Goal: Task Accomplishment & Management: Use online tool/utility

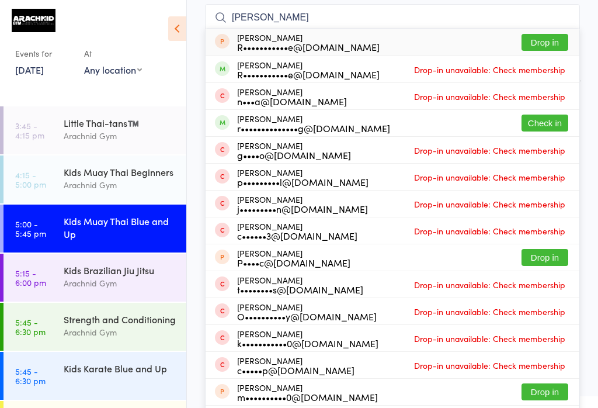
scroll to position [91, 0]
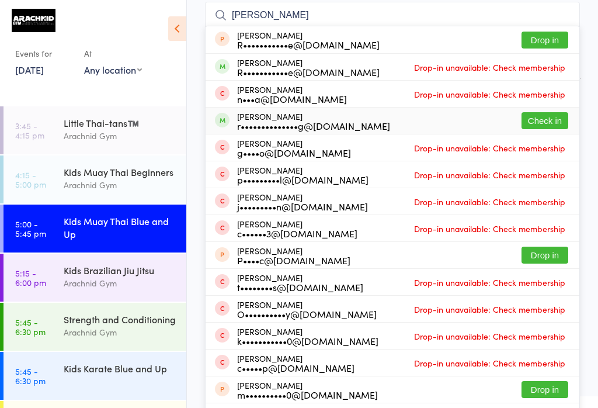
type input "[PERSON_NAME]"
click at [541, 119] on button "Check in" at bounding box center [545, 120] width 47 height 17
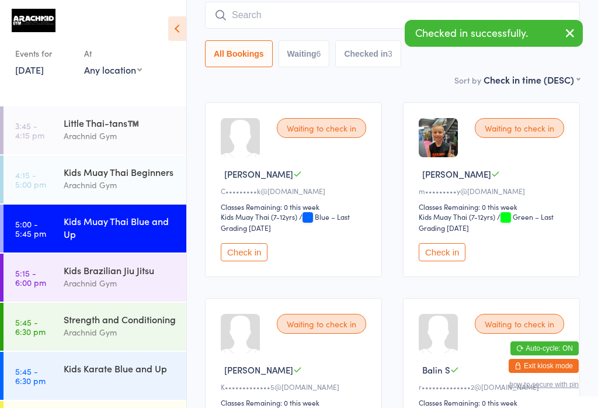
click at [290, 12] on input "search" at bounding box center [392, 15] width 375 height 27
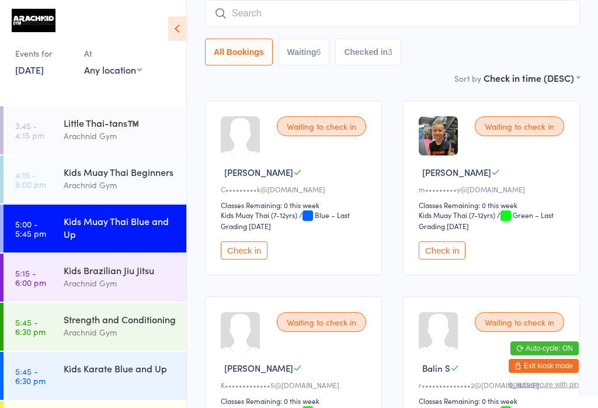
scroll to position [94, 0]
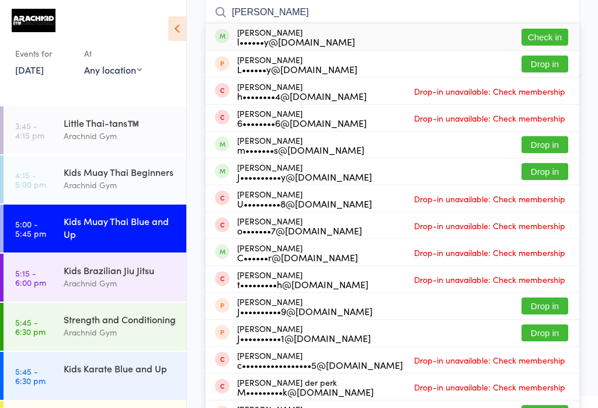
type input "[PERSON_NAME]"
click at [550, 30] on button "Check in" at bounding box center [545, 37] width 47 height 17
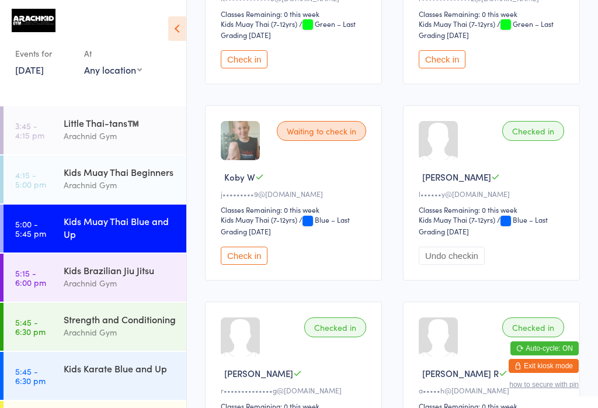
scroll to position [484, 0]
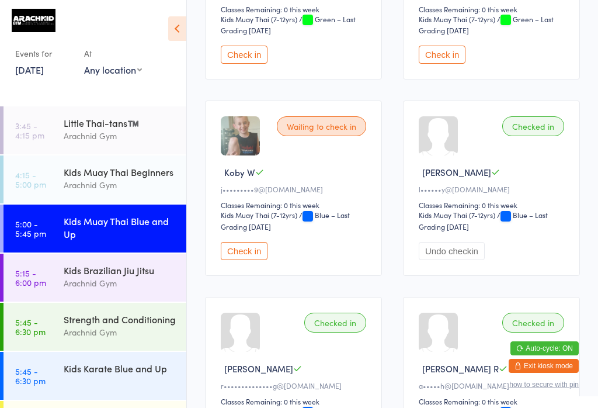
click at [254, 260] on button "Check in" at bounding box center [244, 251] width 47 height 18
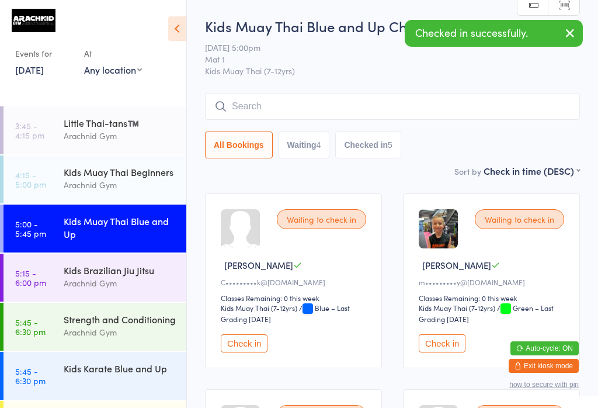
scroll to position [0, 0]
click at [403, 101] on input "search" at bounding box center [392, 106] width 375 height 27
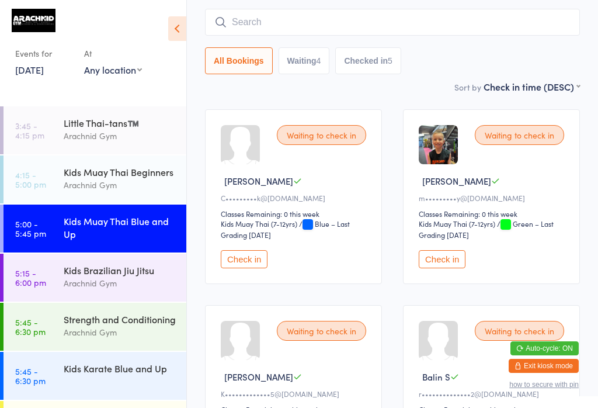
scroll to position [94, 0]
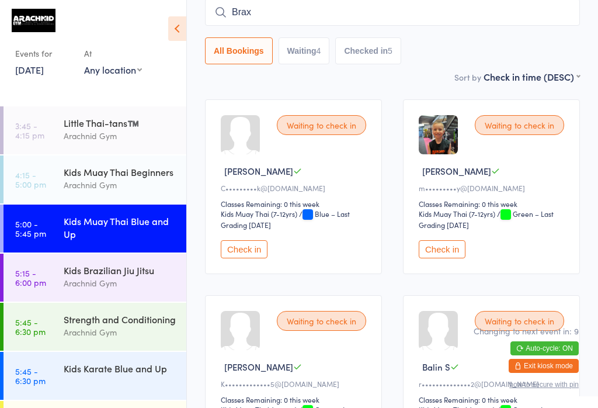
type input "Brax"
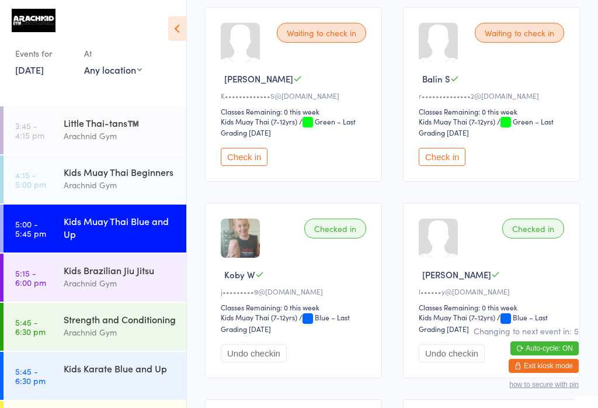
scroll to position [377, 0]
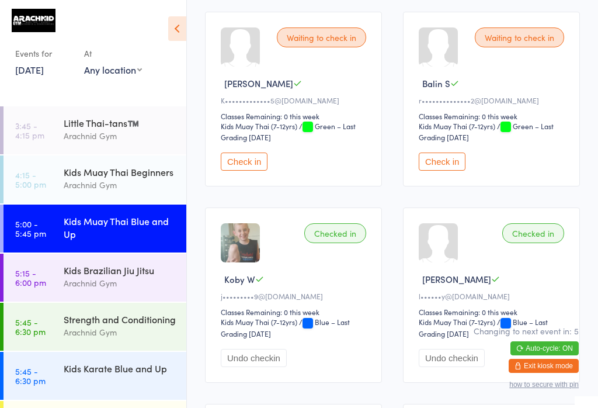
click at [254, 170] on button "Check in" at bounding box center [244, 161] width 47 height 18
click at [257, 171] on button "Check in" at bounding box center [244, 161] width 47 height 18
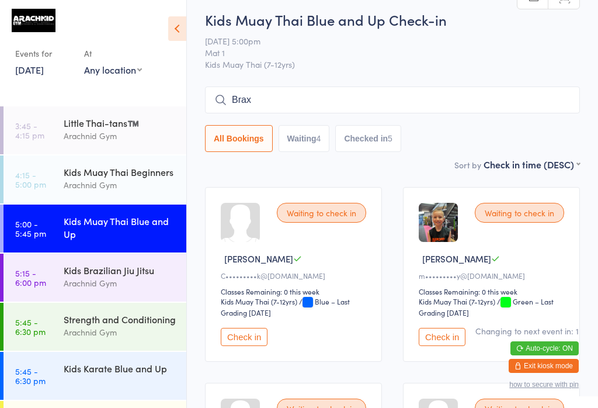
scroll to position [4, 0]
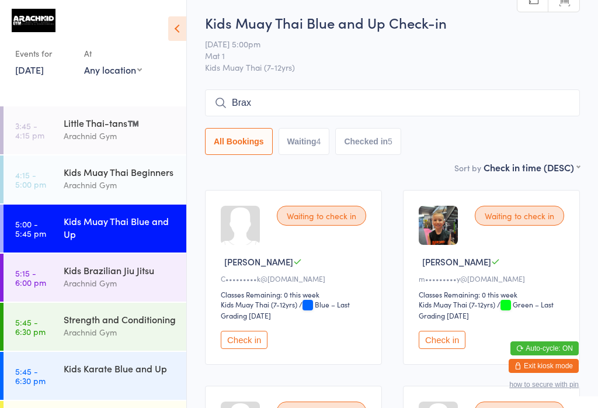
click at [331, 99] on input "Brax" at bounding box center [392, 102] width 375 height 27
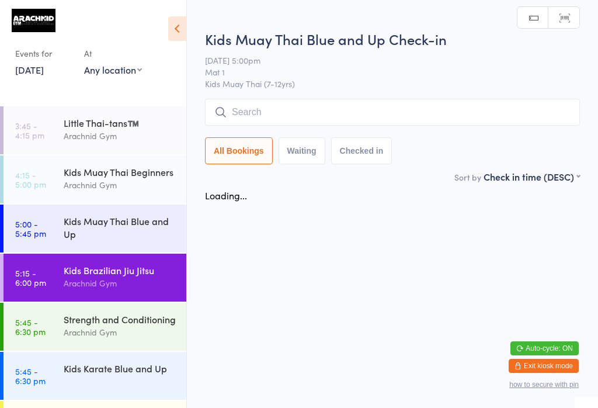
scroll to position [58, 0]
click at [547, 275] on html "You have now entered Kiosk Mode. Members will be able to check themselves in us…" at bounding box center [299, 204] width 598 height 408
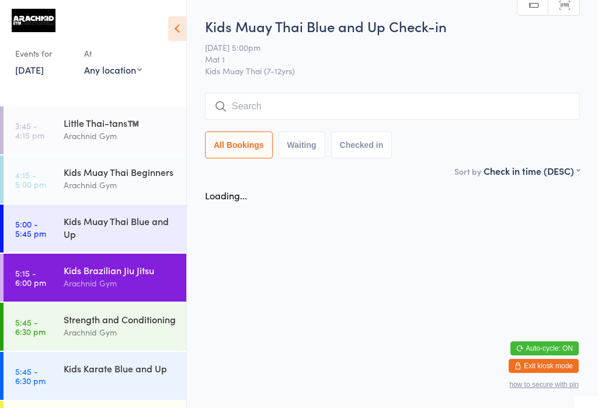
click at [48, 178] on link "4:15 - 5:00 pm Kids Muay Thai Beginners Arachnid Gym" at bounding box center [95, 179] width 183 height 48
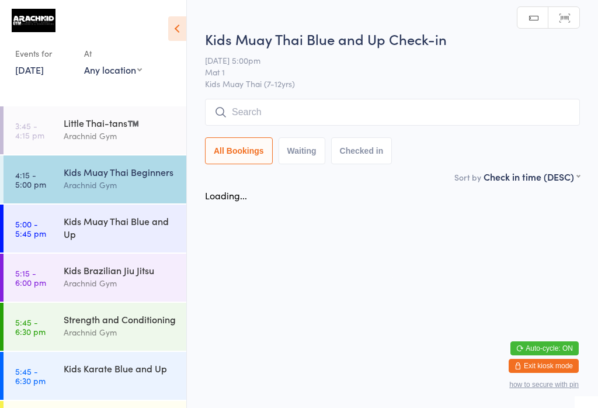
click at [50, 232] on link "5:00 - 5:45 pm Kids Muay Thai Blue and Up" at bounding box center [95, 228] width 183 height 48
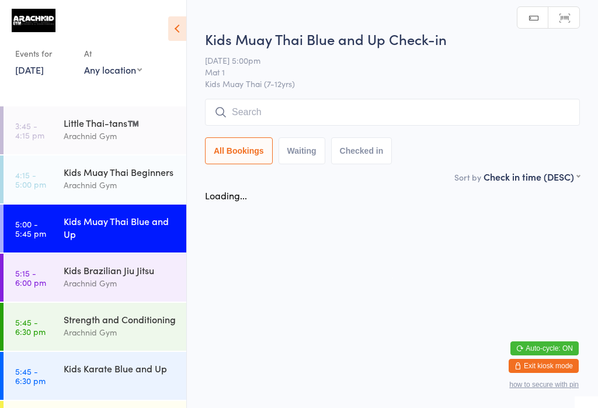
click at [315, 117] on input "search" at bounding box center [392, 112] width 375 height 27
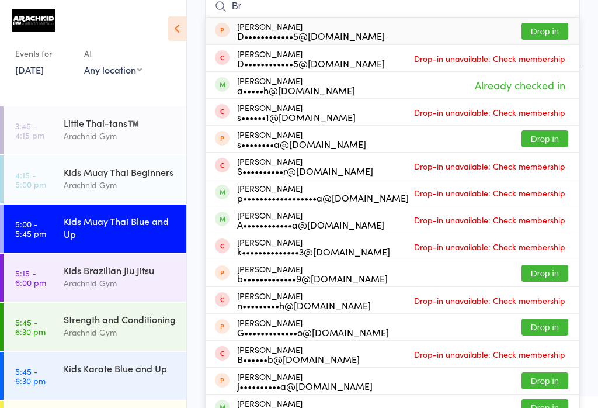
type input "B"
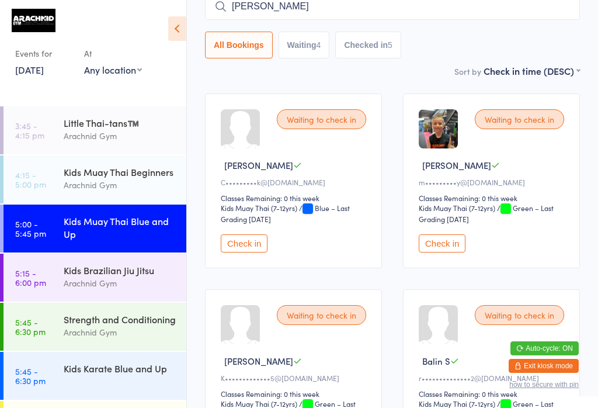
click at [445, 252] on button "Check in" at bounding box center [442, 243] width 47 height 18
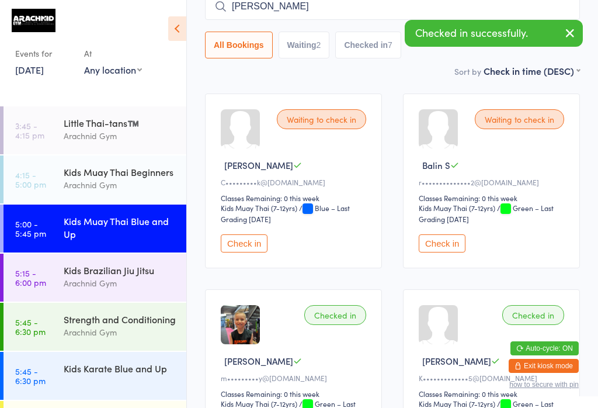
click at [247, 251] on button "Check in" at bounding box center [244, 243] width 47 height 18
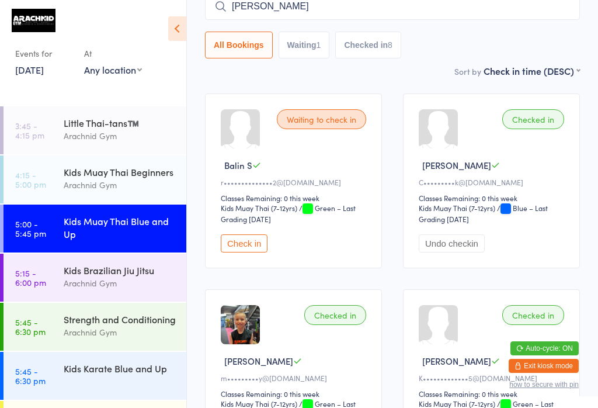
click at [294, 13] on input "[PERSON_NAME]" at bounding box center [392, 6] width 375 height 27
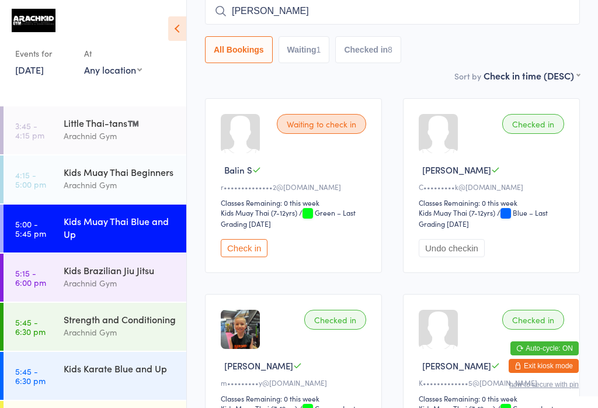
scroll to position [94, 0]
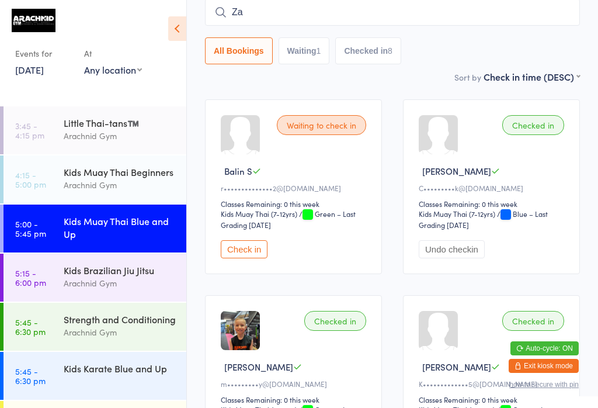
type input "Z"
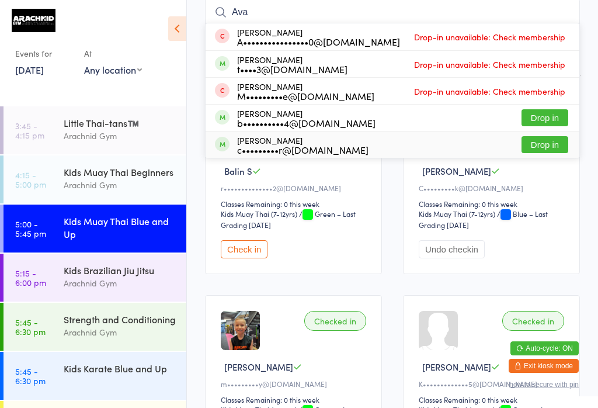
type input "Ava"
click at [556, 144] on button "Drop in" at bounding box center [545, 144] width 47 height 17
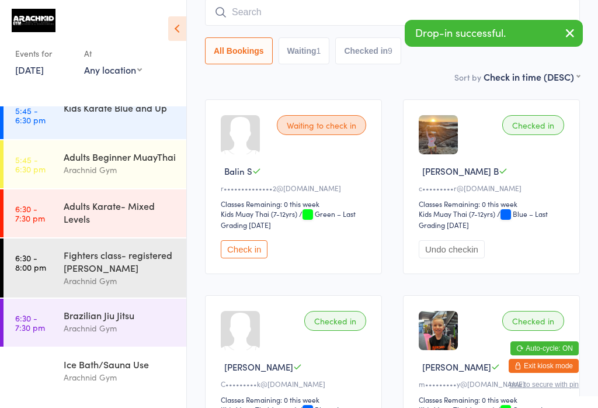
scroll to position [315, 0]
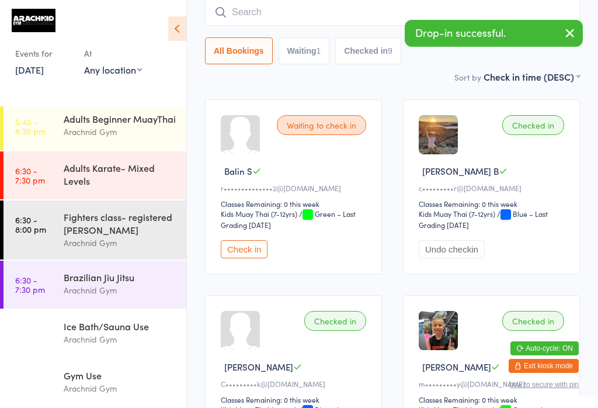
click at [120, 381] on div "Gym Use" at bounding box center [120, 375] width 113 height 13
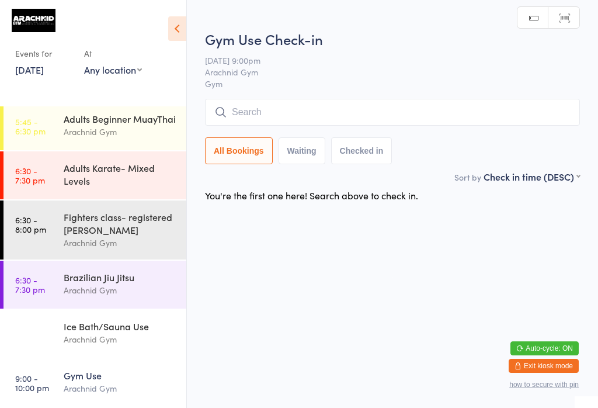
click at [301, 109] on input "search" at bounding box center [392, 112] width 375 height 27
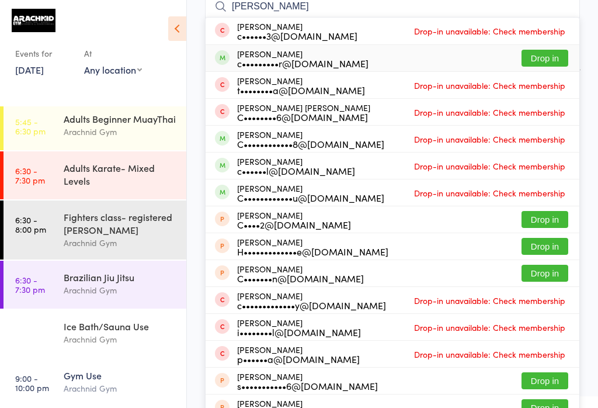
type input "[PERSON_NAME]"
click at [551, 56] on button "Drop in" at bounding box center [545, 58] width 47 height 17
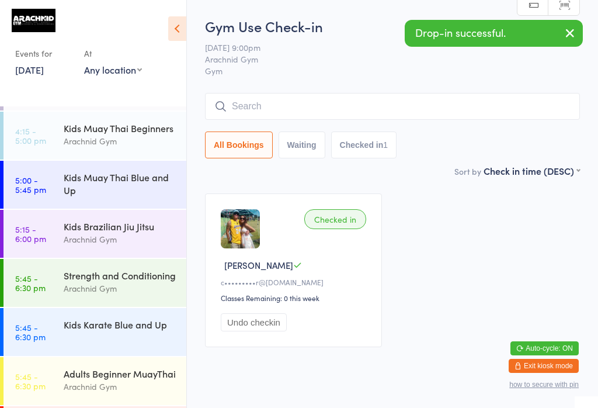
scroll to position [43, 0]
click at [110, 190] on div "Kids Muay Thai Blue and Up" at bounding box center [120, 184] width 113 height 26
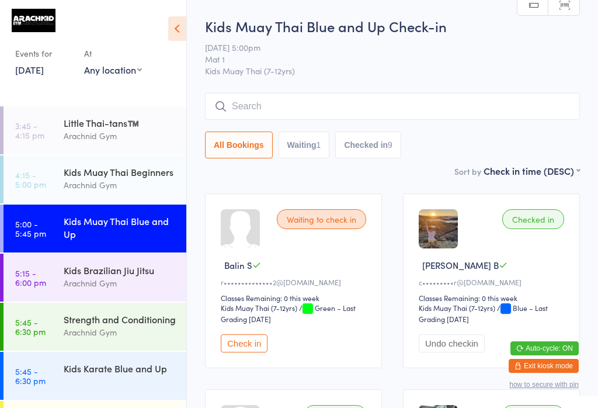
click at [37, 174] on time "4:15 - 5:00 pm" at bounding box center [30, 179] width 31 height 19
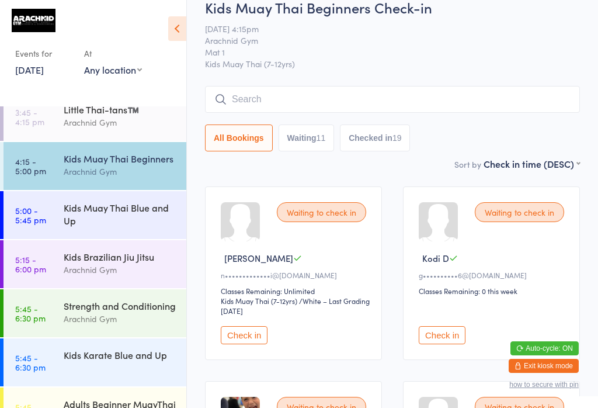
scroll to position [40, 0]
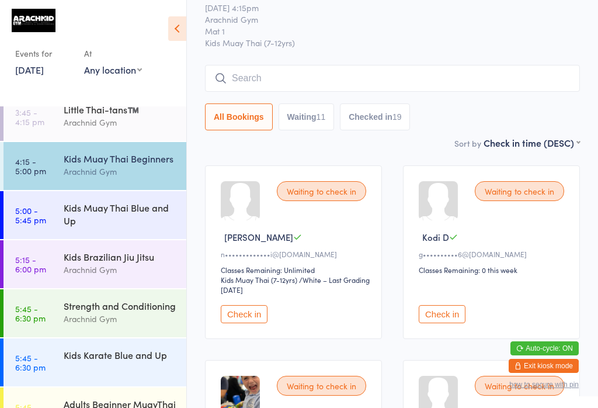
click at [48, 220] on link "5:00 - 5:45 pm Kids Muay Thai Blue and Up" at bounding box center [95, 215] width 183 height 48
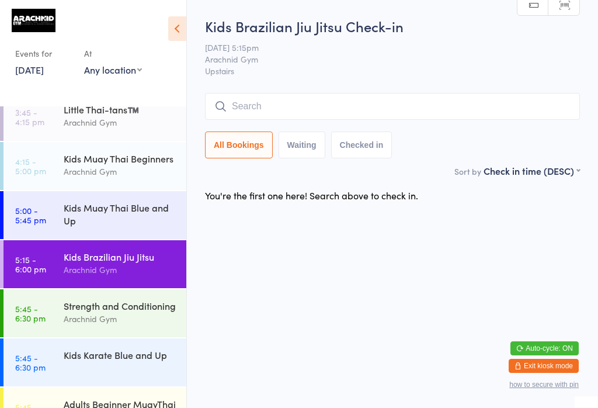
click at [258, 107] on input "search" at bounding box center [392, 106] width 375 height 27
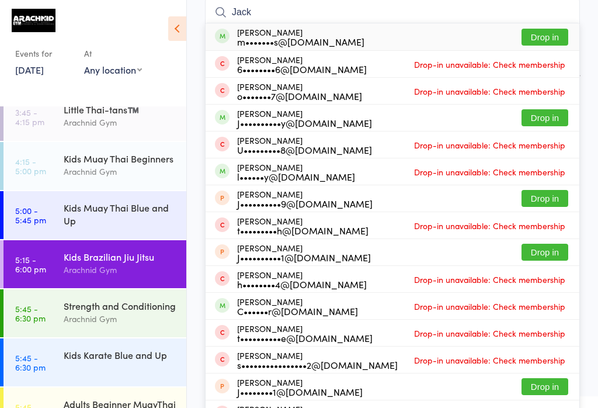
type input "Jack"
click at [544, 35] on button "Drop in" at bounding box center [545, 37] width 47 height 17
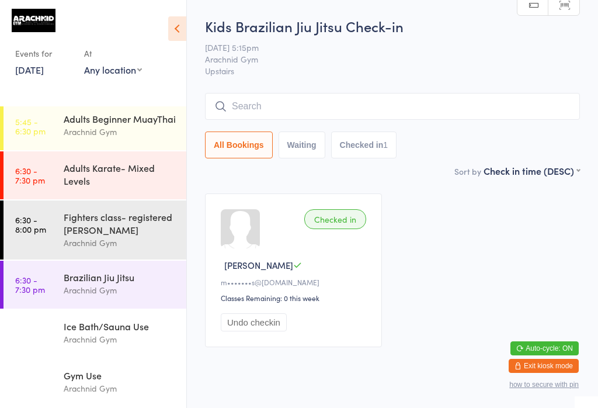
scroll to position [314, 0]
click at [155, 124] on div "Adults Beginner MuayThai" at bounding box center [120, 118] width 113 height 13
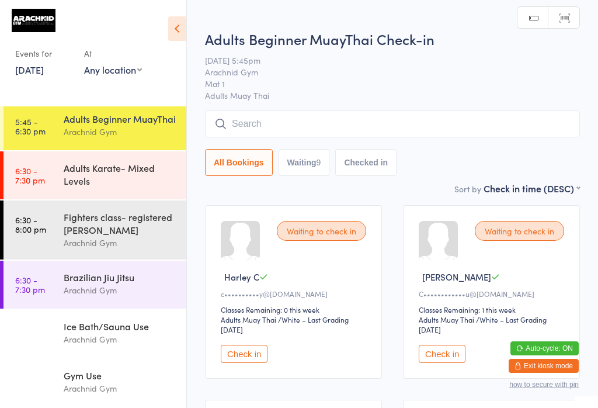
click at [522, 136] on input "search" at bounding box center [392, 123] width 375 height 27
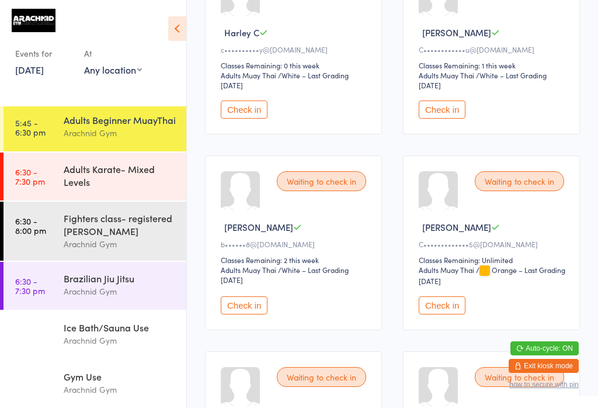
scroll to position [255, 0]
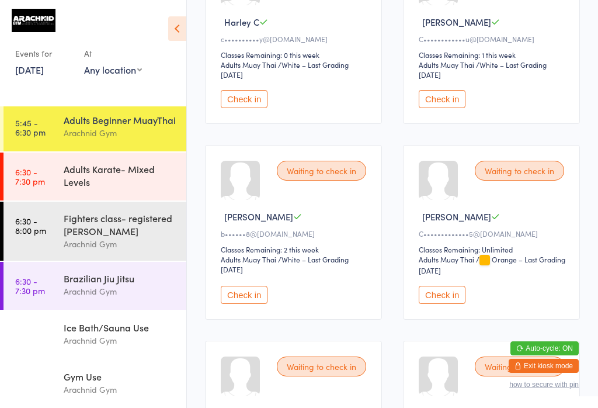
click at [247, 108] on button "Check in" at bounding box center [244, 99] width 47 height 18
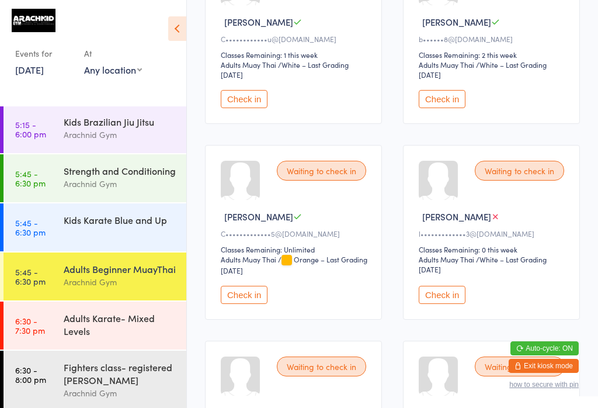
scroll to position [142, 0]
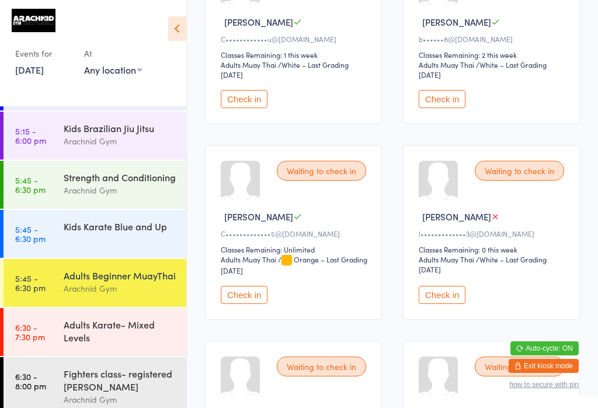
click at [99, 183] on div "Strength and Conditioning" at bounding box center [120, 177] width 113 height 13
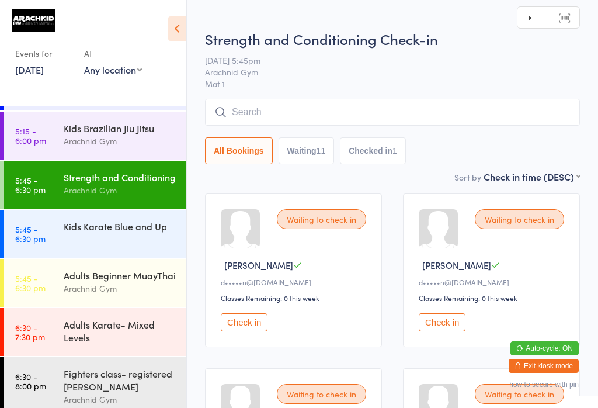
click at [326, 104] on input "search" at bounding box center [392, 112] width 375 height 27
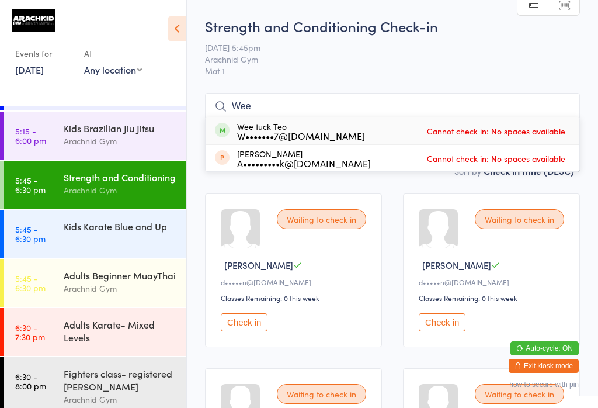
click at [285, 103] on input "Wee" at bounding box center [392, 106] width 375 height 27
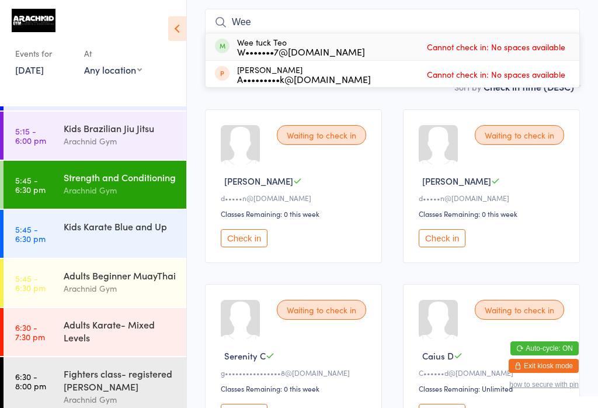
scroll to position [94, 0]
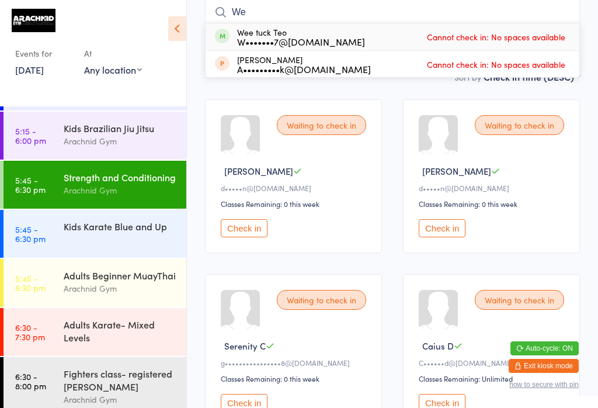
type input "W"
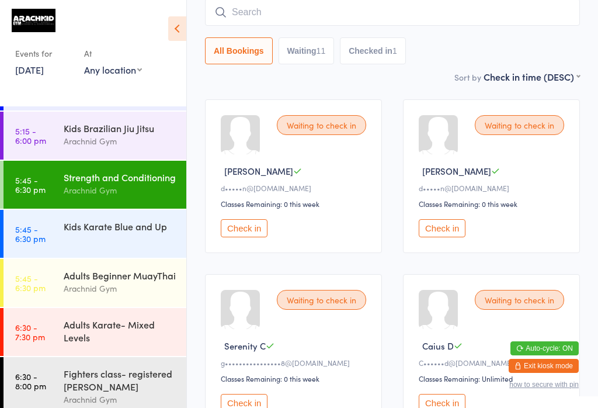
click at [334, 25] on input "search" at bounding box center [392, 12] width 375 height 27
type input "Zara"
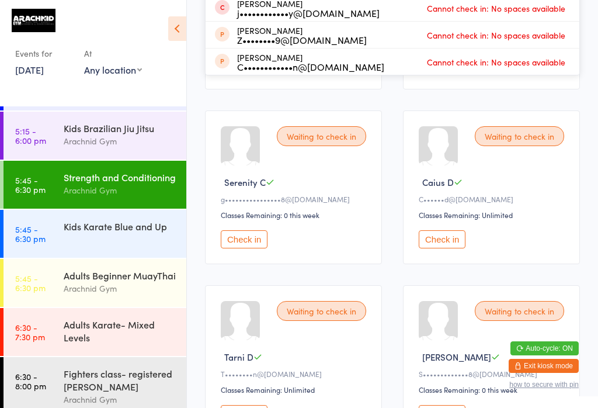
scroll to position [259, 0]
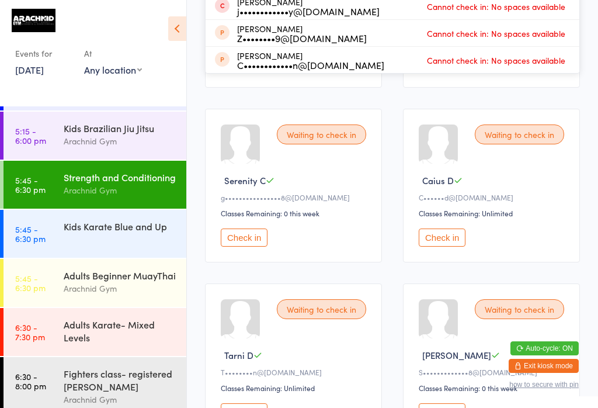
click at [137, 269] on div "Adults Beginner MuayThai" at bounding box center [120, 275] width 113 height 13
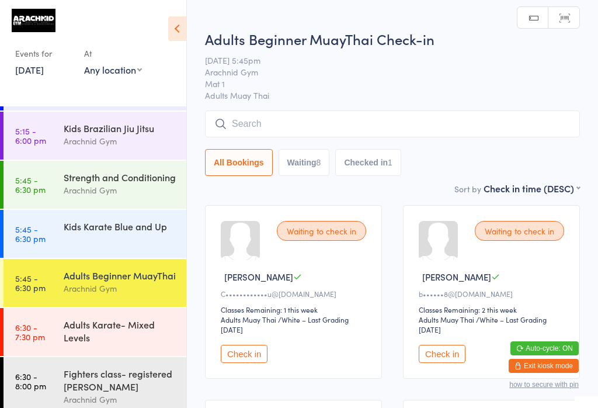
click at [291, 122] on input "search" at bounding box center [392, 123] width 375 height 27
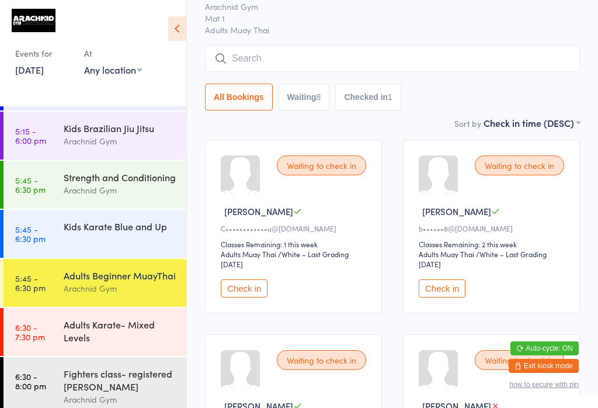
scroll to position [112, 0]
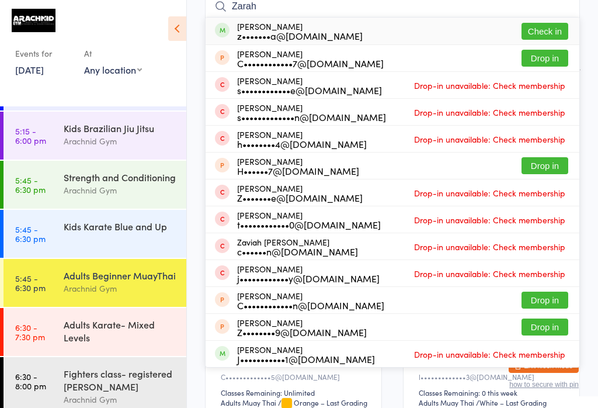
type input "Zarah"
click at [546, 33] on button "Check in" at bounding box center [545, 31] width 47 height 17
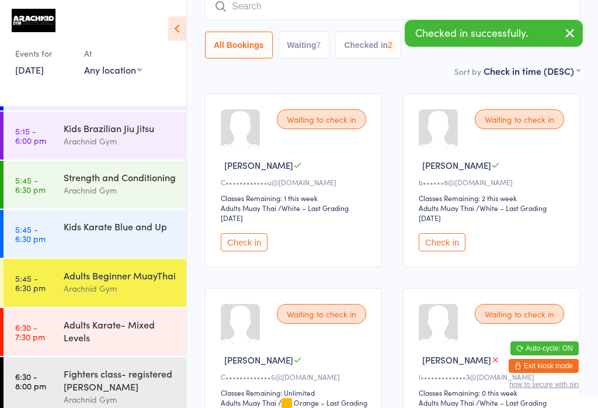
click at [333, 15] on input "search" at bounding box center [392, 6] width 375 height 27
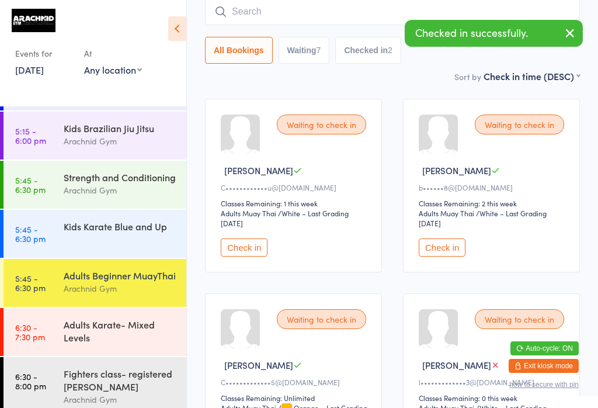
scroll to position [106, 0]
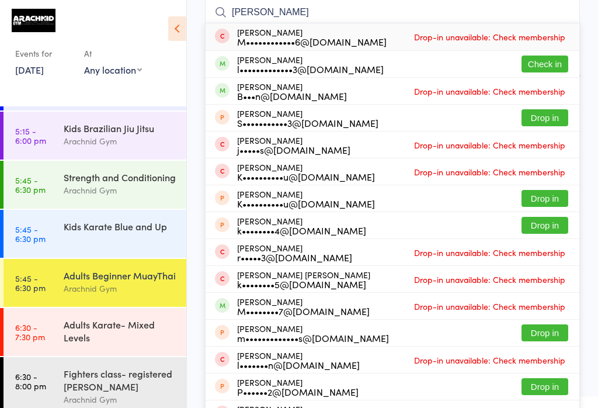
type input "[PERSON_NAME]"
click at [550, 64] on button "Check in" at bounding box center [545, 63] width 47 height 17
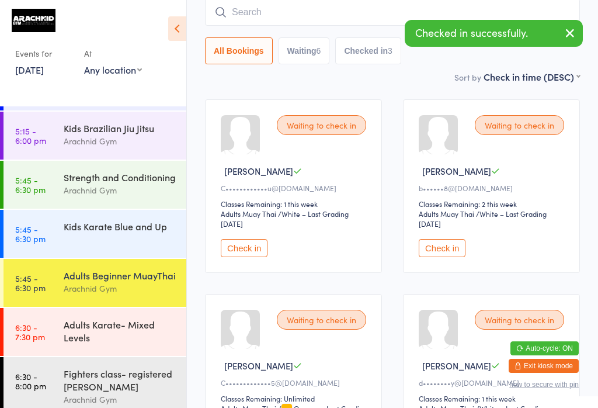
click at [129, 183] on div "Strength and Conditioning" at bounding box center [120, 177] width 113 height 13
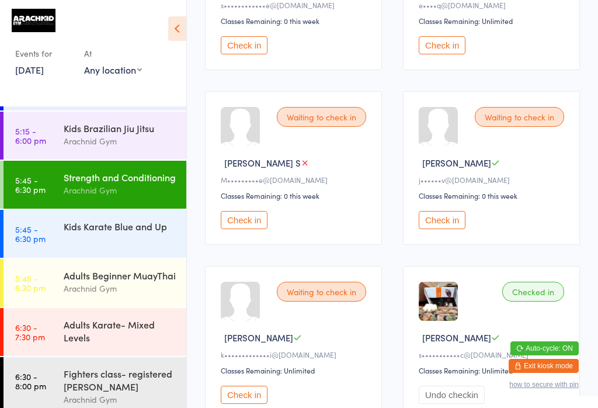
scroll to position [800, 0]
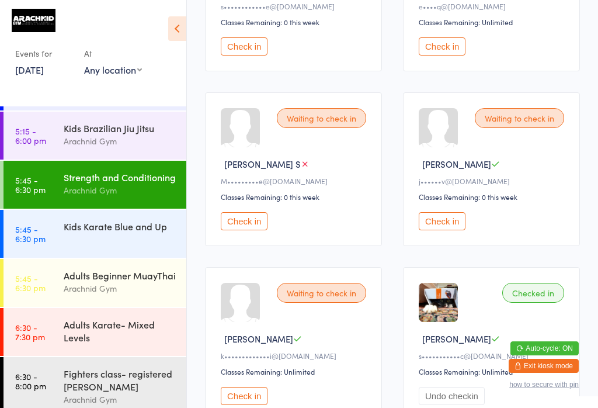
click at [452, 230] on button "Check in" at bounding box center [442, 221] width 47 height 18
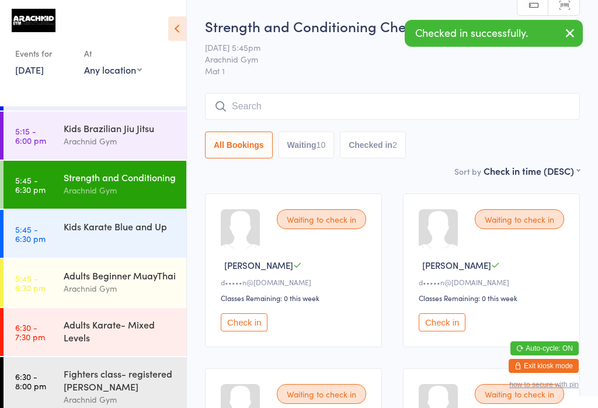
scroll to position [0, 0]
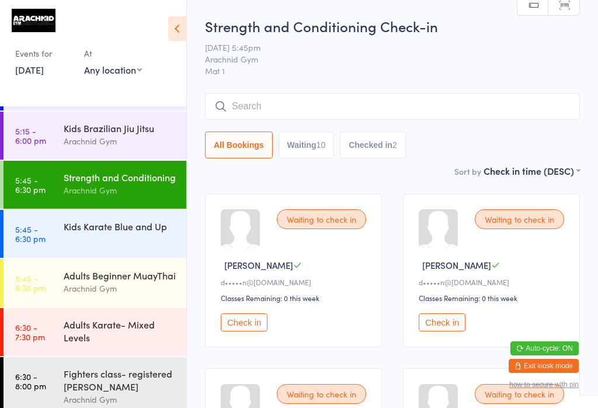
click at [407, 94] on input "search" at bounding box center [392, 106] width 375 height 27
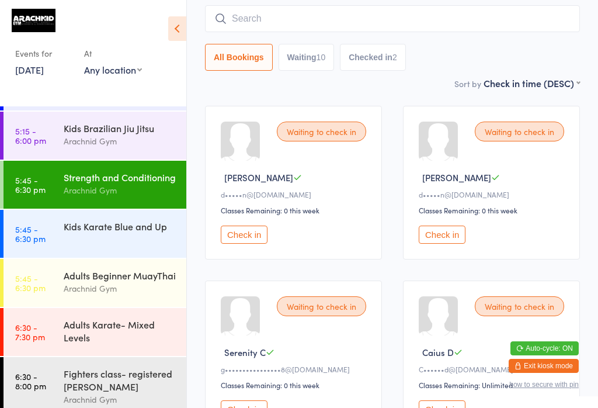
scroll to position [94, 0]
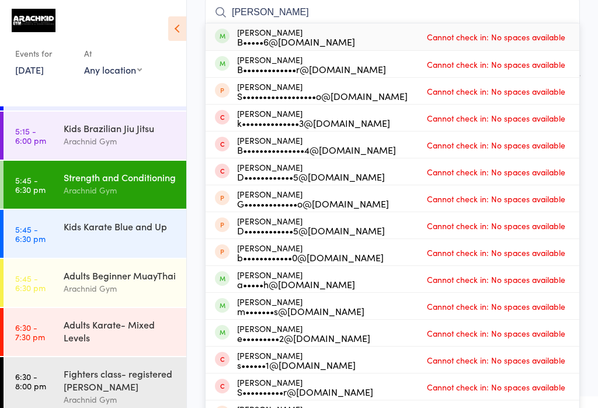
type input "[PERSON_NAME]"
click at [506, 32] on span "Cannot check in: No spaces available" at bounding box center [496, 37] width 144 height 18
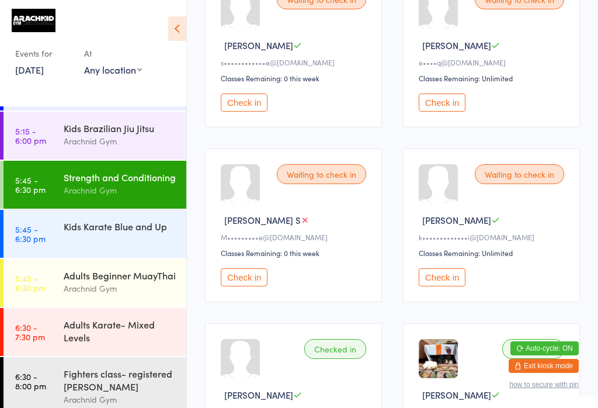
scroll to position [748, 0]
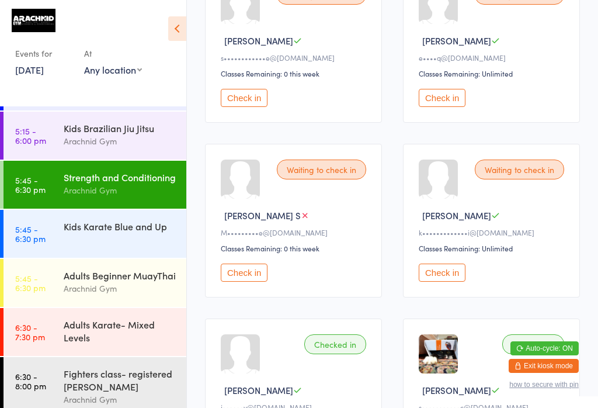
click at [454, 282] on button "Check in" at bounding box center [442, 272] width 47 height 18
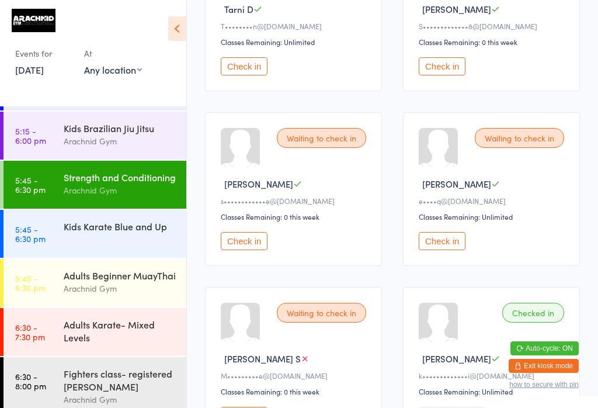
scroll to position [633, 0]
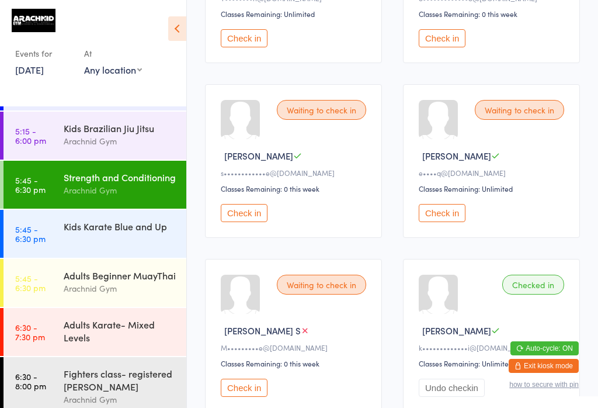
click at [232, 222] on button "Check in" at bounding box center [244, 213] width 47 height 18
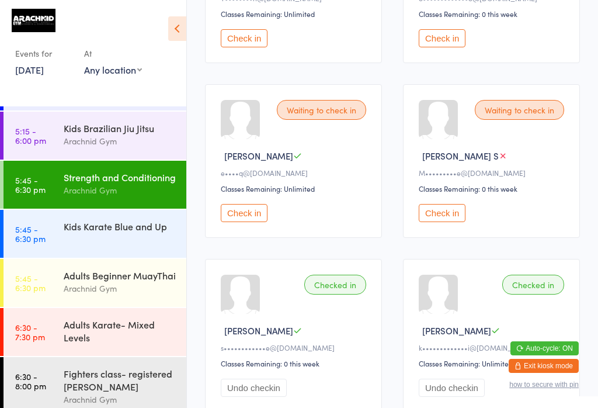
click at [154, 232] on div "Kids Karate Blue and Up" at bounding box center [120, 226] width 113 height 13
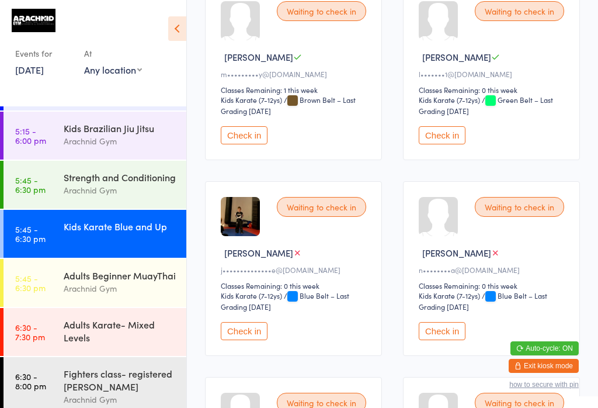
scroll to position [210, 0]
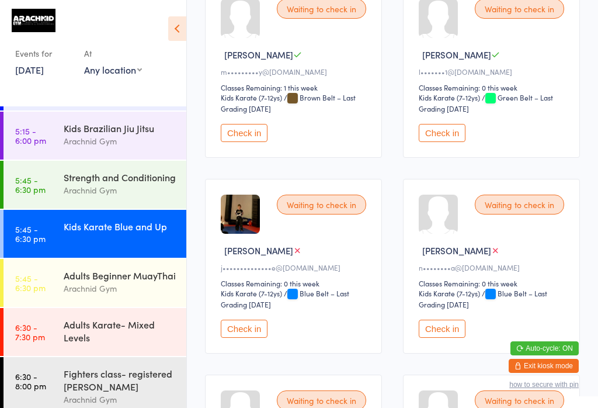
click at [250, 338] on button "Check in" at bounding box center [244, 329] width 47 height 18
click at [122, 295] on div "Arachnid Gym" at bounding box center [120, 288] width 113 height 13
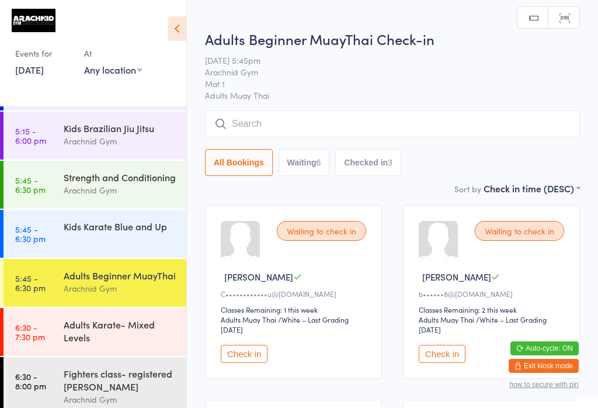
click at [384, 132] on input "search" at bounding box center [392, 123] width 375 height 27
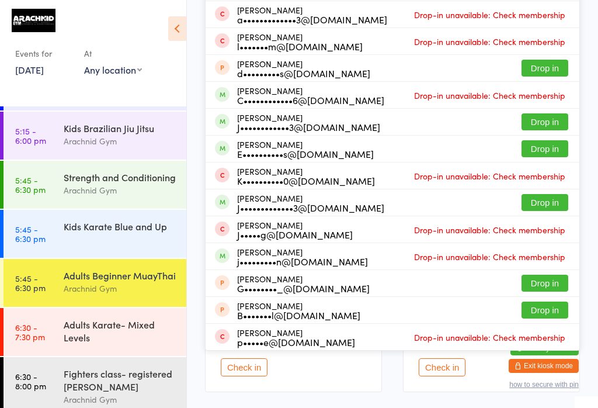
scroll to position [183, 0]
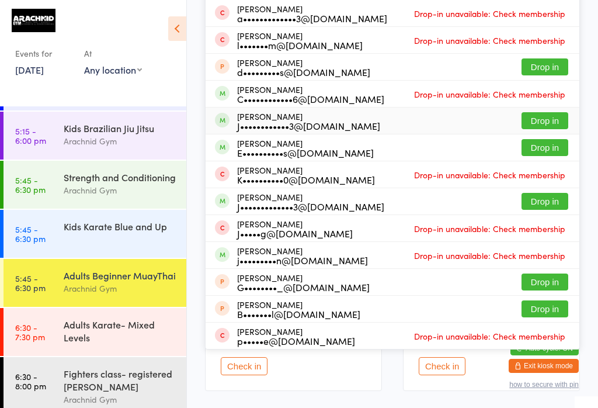
type input "[PERSON_NAME]"
click at [541, 124] on button "Drop in" at bounding box center [545, 120] width 47 height 17
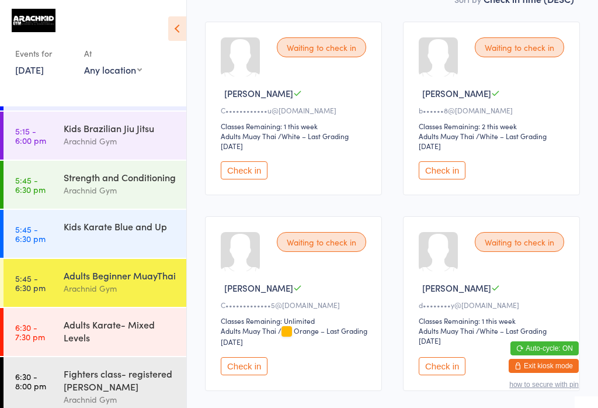
click at [66, 258] on link "5:45 - 6:30 pm Kids Karate Blue and Up" at bounding box center [95, 234] width 183 height 48
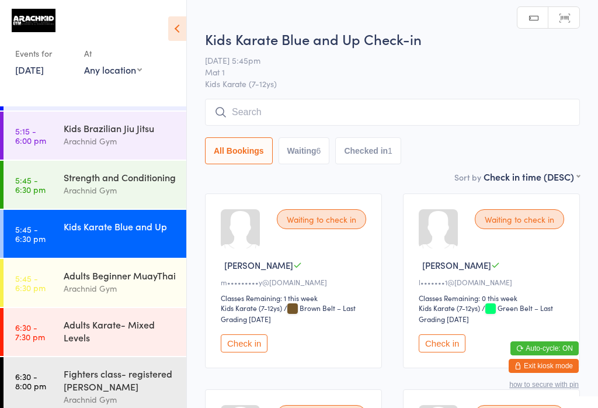
click at [289, 122] on input "search" at bounding box center [392, 112] width 375 height 27
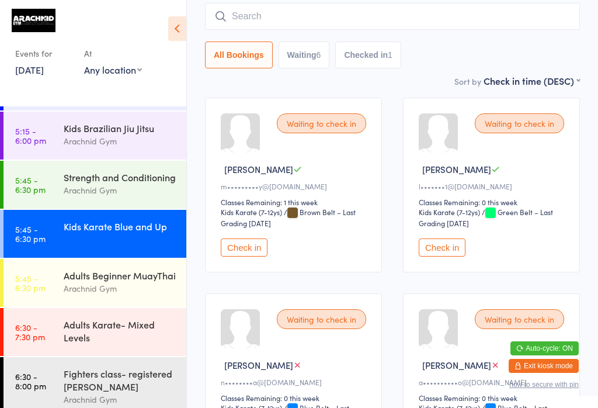
scroll to position [100, 0]
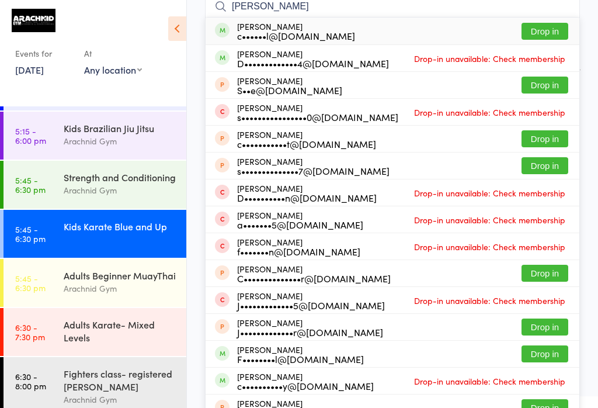
type input "[PERSON_NAME]"
click at [540, 33] on button "Drop in" at bounding box center [545, 31] width 47 height 17
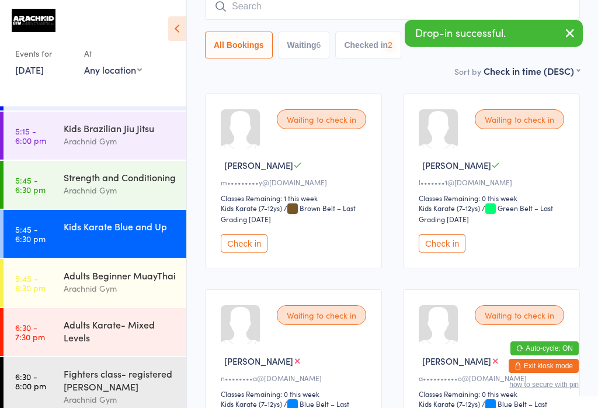
click at [256, 13] on input "search" at bounding box center [392, 6] width 375 height 27
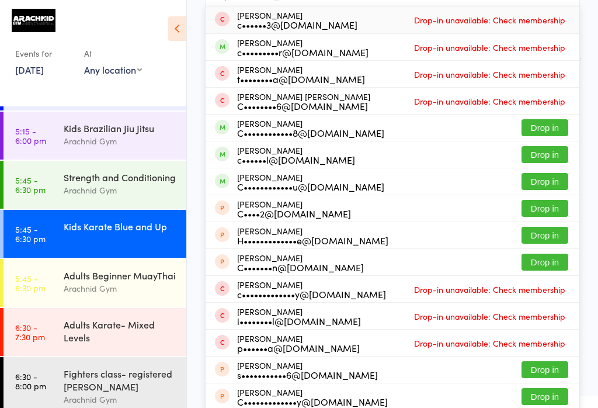
scroll to position [112, 0]
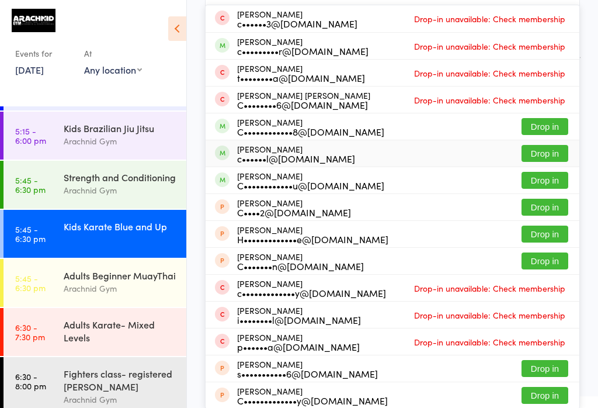
type input "[PERSON_NAME]"
click at [540, 152] on button "Drop in" at bounding box center [545, 153] width 47 height 17
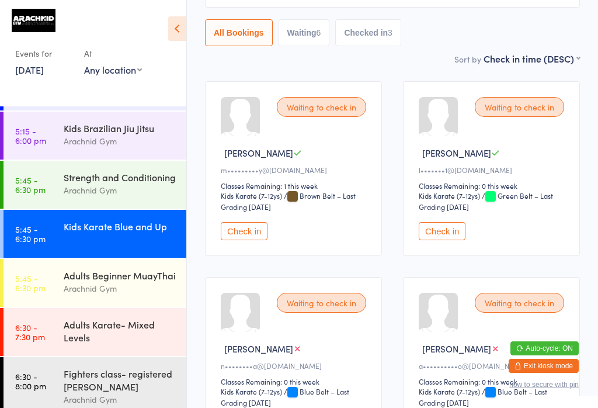
click at [122, 183] on div "Strength and Conditioning" at bounding box center [120, 177] width 113 height 13
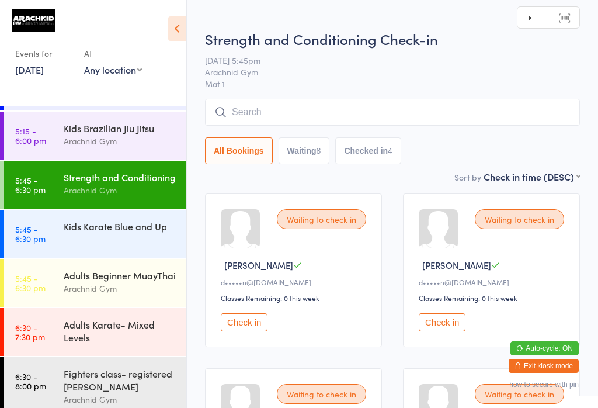
click at [388, 109] on input "search" at bounding box center [392, 112] width 375 height 27
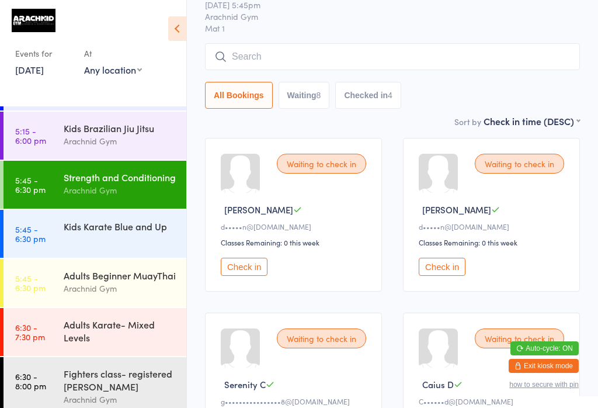
scroll to position [100, 0]
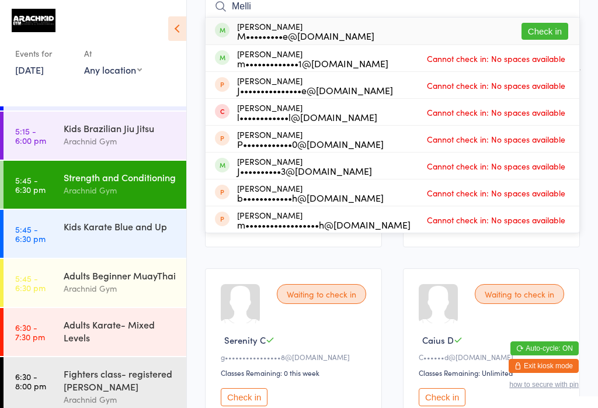
type input "Melli"
click at [550, 37] on button "Check in" at bounding box center [545, 31] width 47 height 17
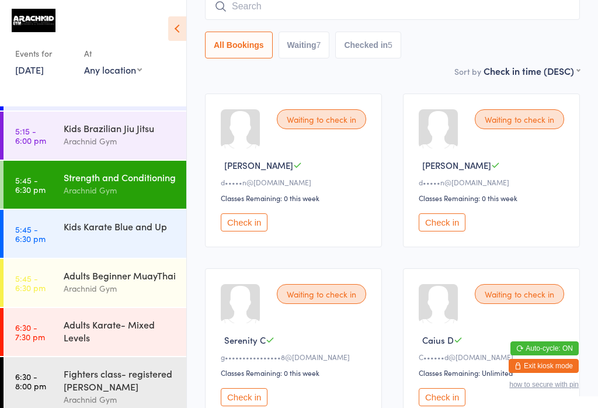
click at [133, 232] on div "Kids Karate Blue and Up" at bounding box center [120, 226] width 113 height 13
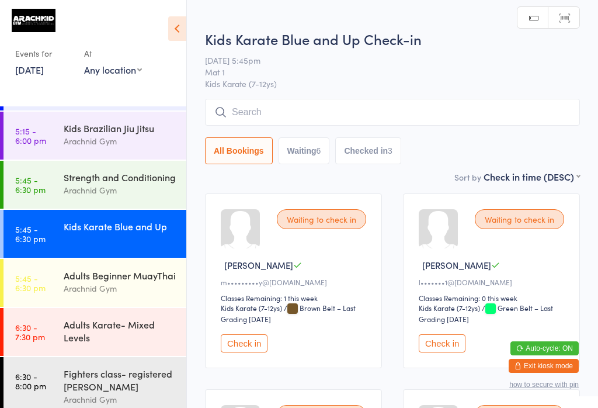
click at [393, 100] on input "search" at bounding box center [392, 112] width 375 height 27
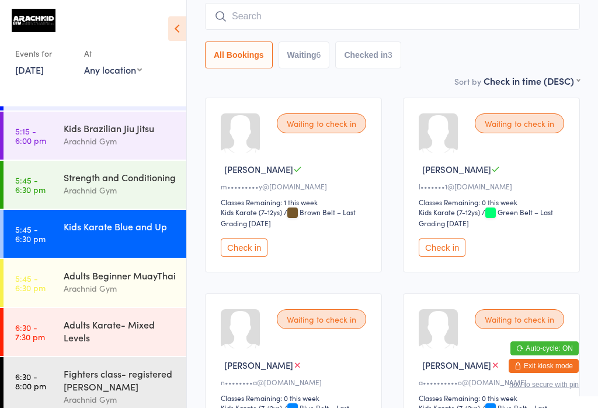
scroll to position [100, 0]
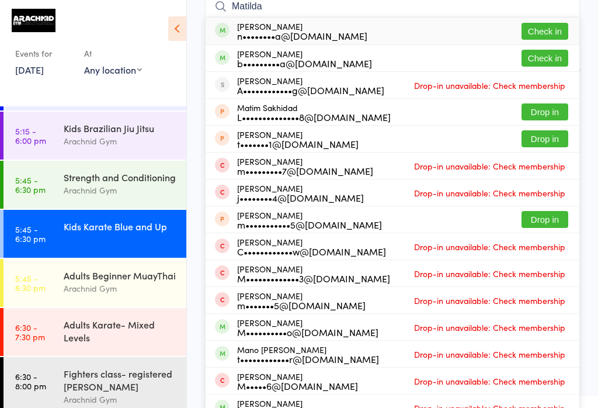
type input "Matilda"
click at [544, 28] on button "Check in" at bounding box center [545, 31] width 47 height 17
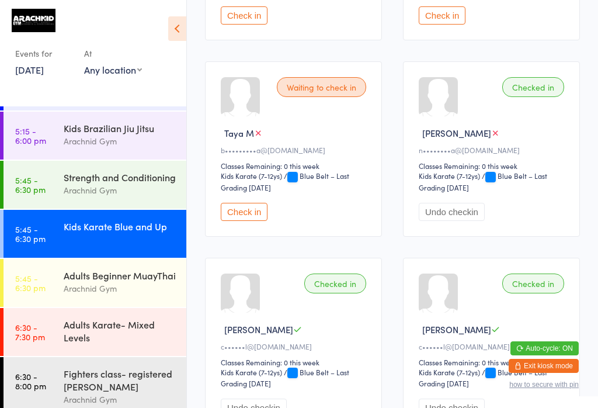
scroll to position [524, 0]
click at [238, 220] on button "Check in" at bounding box center [244, 211] width 47 height 18
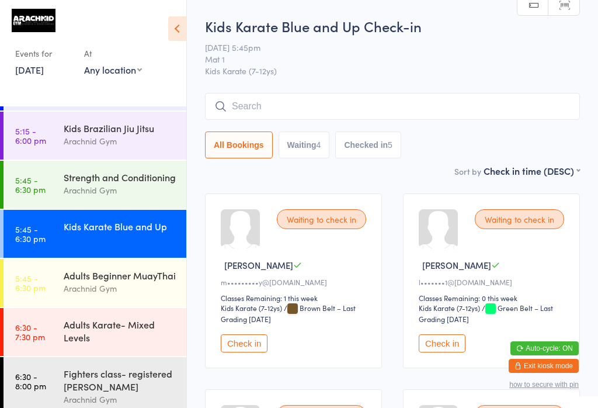
scroll to position [0, 0]
click at [421, 110] on input "search" at bounding box center [392, 106] width 375 height 27
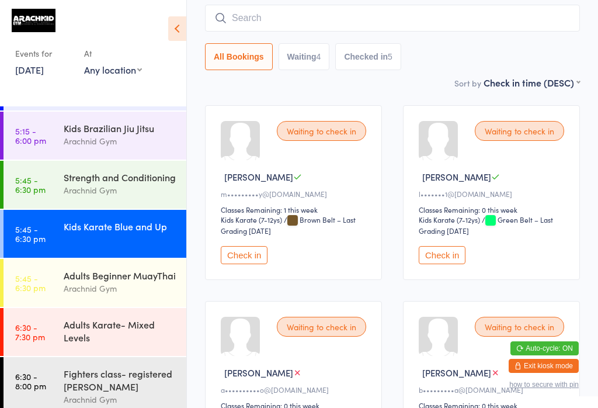
scroll to position [94, 0]
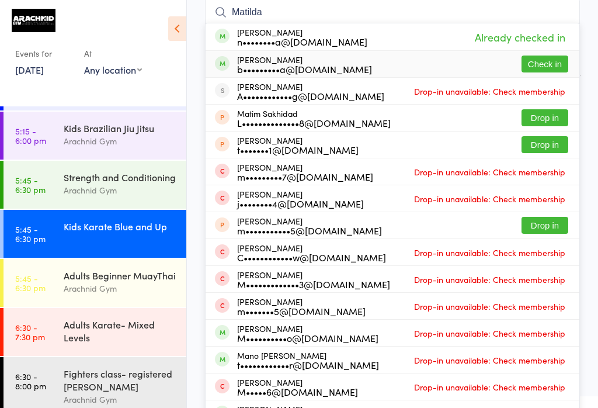
type input "Matilda"
click at [543, 64] on button "Check in" at bounding box center [545, 63] width 47 height 17
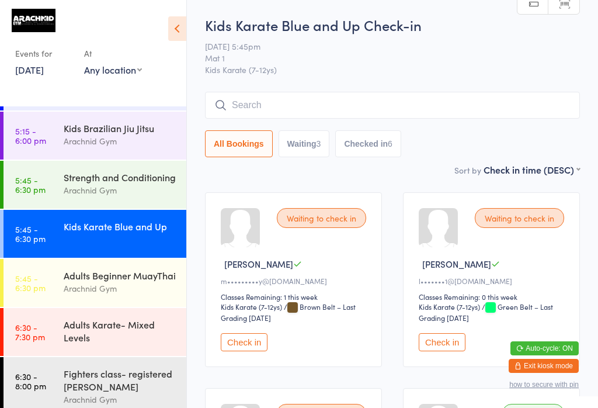
scroll to position [3, 0]
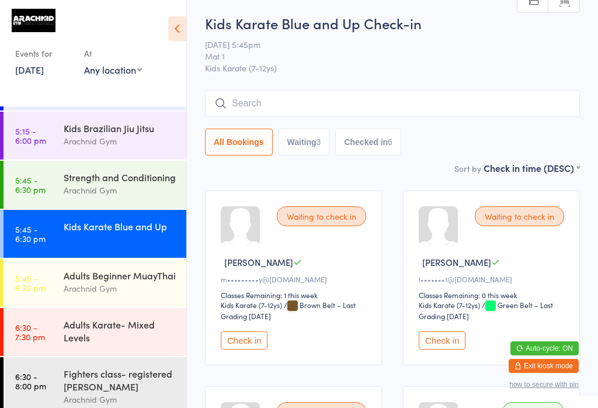
click at [252, 346] on button "Check in" at bounding box center [244, 340] width 47 height 18
click at [147, 197] on div "Arachnid Gym" at bounding box center [120, 189] width 113 height 13
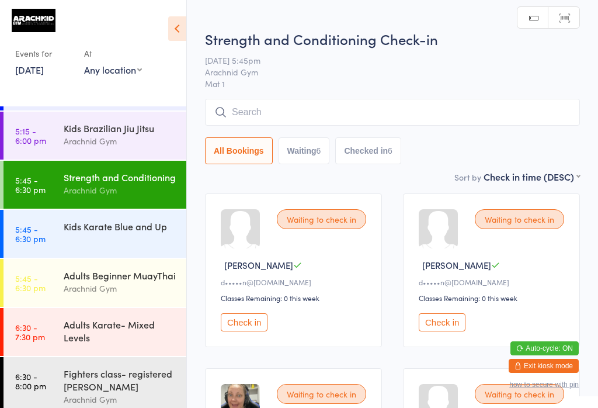
click at [249, 327] on button "Check in" at bounding box center [244, 322] width 47 height 18
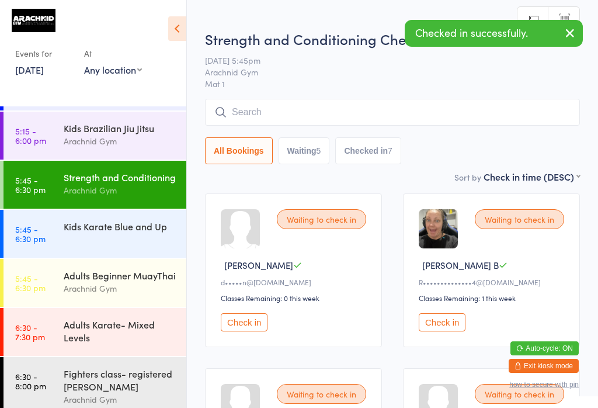
click at [249, 331] on button "Check in" at bounding box center [244, 322] width 47 height 18
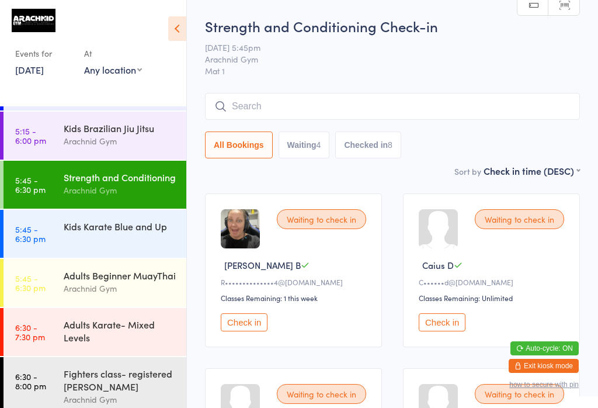
click at [318, 140] on button "Waiting 4" at bounding box center [304, 144] width 51 height 27
select select "0"
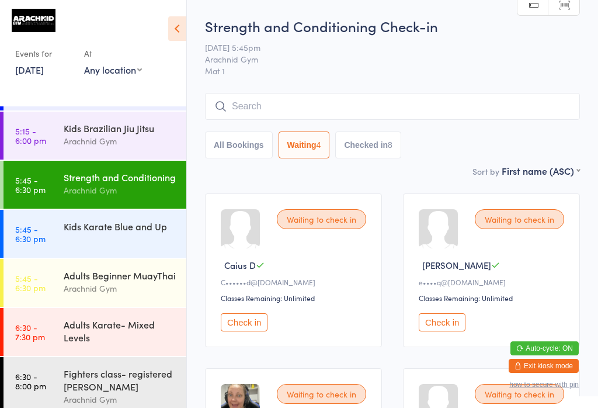
click at [371, 110] on input "search" at bounding box center [392, 106] width 375 height 27
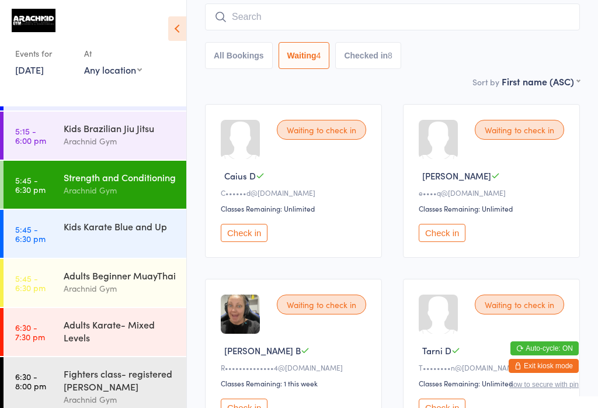
scroll to position [94, 0]
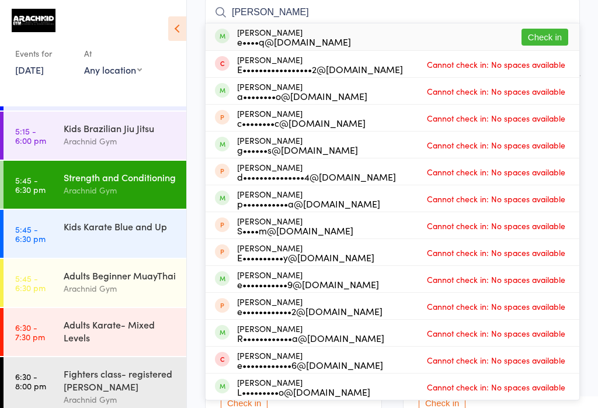
type input "[PERSON_NAME]"
click at [540, 40] on button "Check in" at bounding box center [545, 37] width 47 height 17
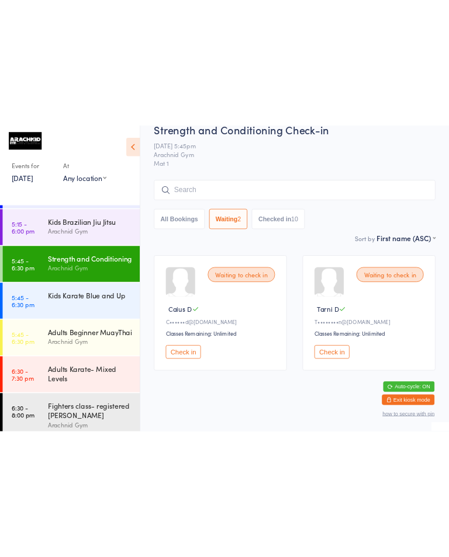
scroll to position [0, 0]
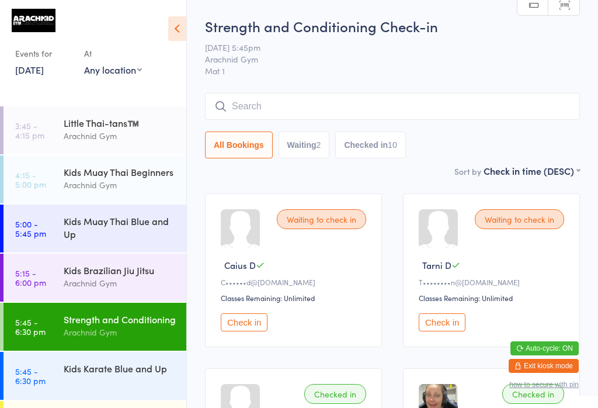
click at [120, 275] on div "Kids Brazilian Jiu Jitsu" at bounding box center [120, 269] width 113 height 13
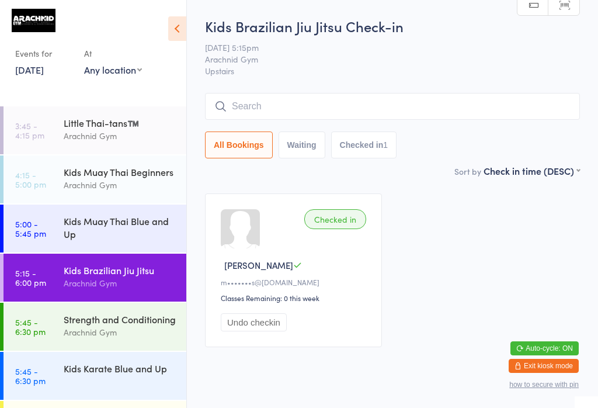
click at [74, 324] on div "Strength and Conditioning" at bounding box center [120, 319] width 113 height 13
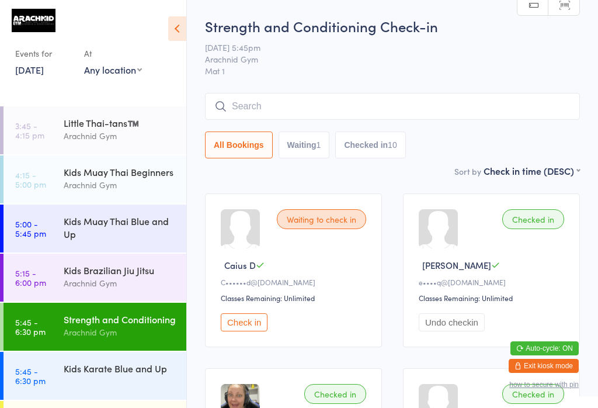
click at [522, 105] on input "search" at bounding box center [392, 106] width 375 height 27
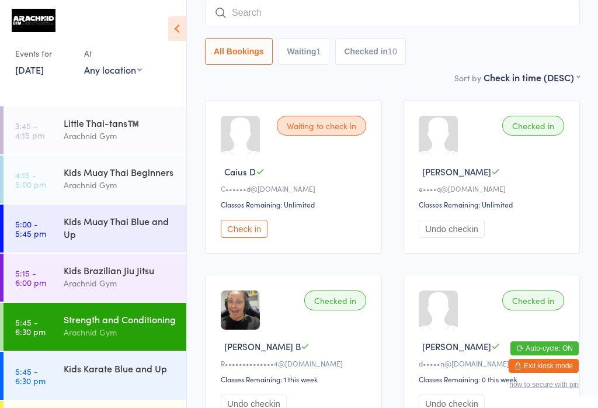
scroll to position [94, 0]
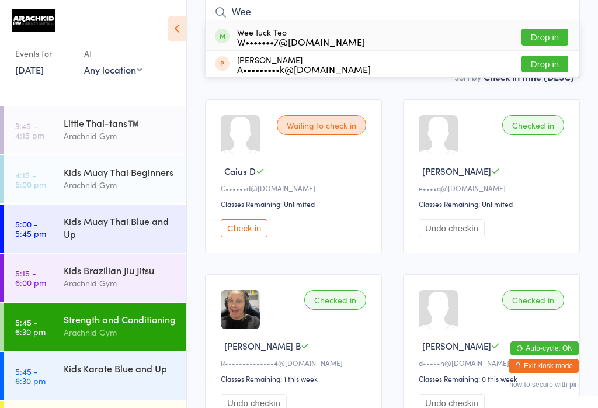
type input "Wee"
click at [542, 36] on button "Drop in" at bounding box center [545, 37] width 47 height 17
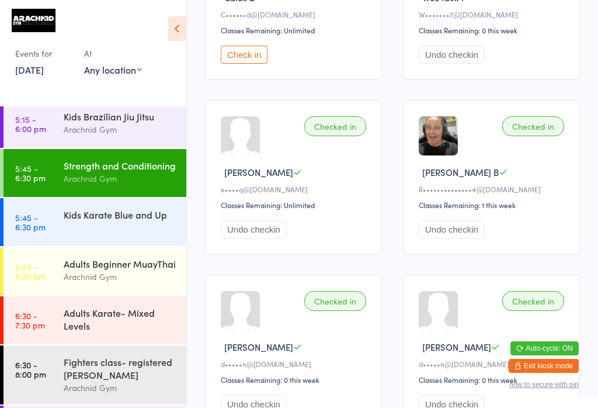
scroll to position [160, 0]
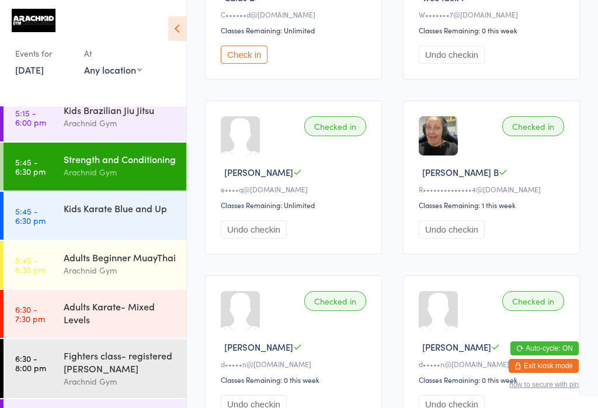
click at [65, 316] on div "Adults Karate- Mixed Levels" at bounding box center [120, 313] width 113 height 26
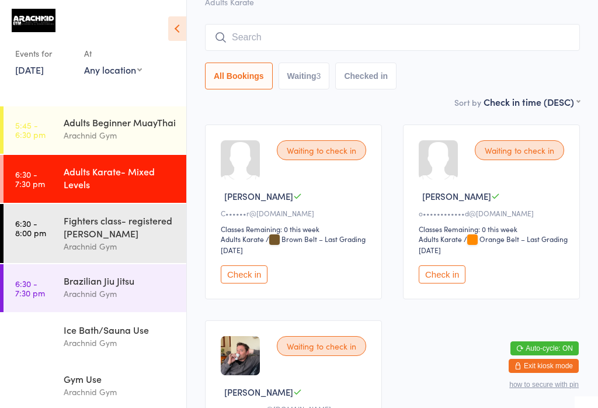
scroll to position [293, 0]
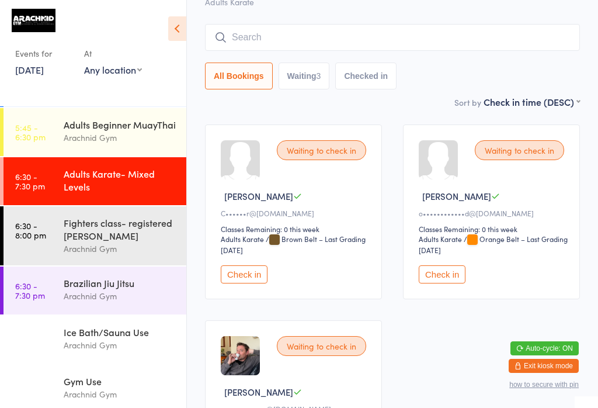
click at [130, 216] on div "Fighters class- registered [PERSON_NAME]" at bounding box center [120, 229] width 113 height 26
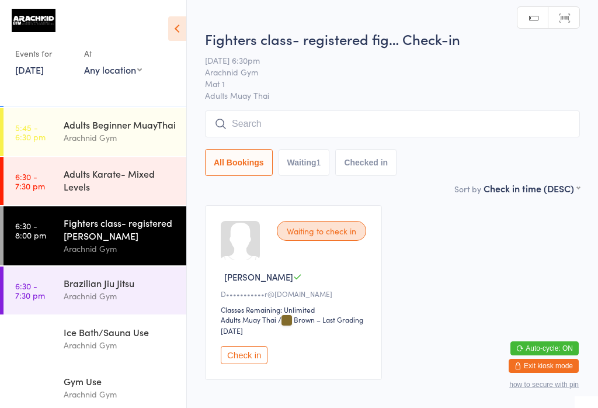
click at [332, 119] on input "search" at bounding box center [392, 123] width 375 height 27
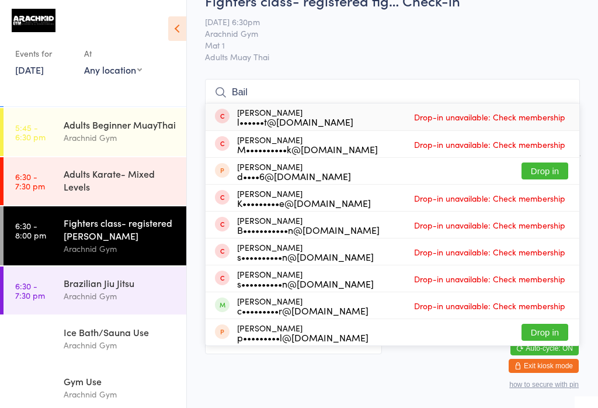
scroll to position [25, 0]
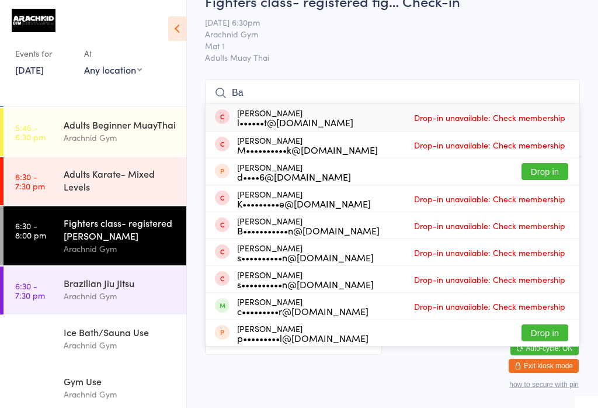
type input "B"
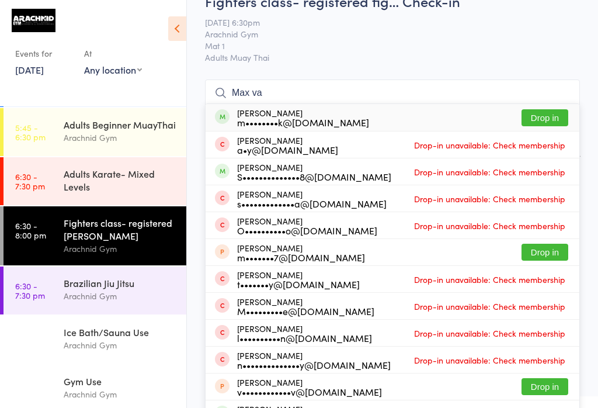
type input "Max va"
click at [551, 116] on button "Drop in" at bounding box center [545, 117] width 47 height 17
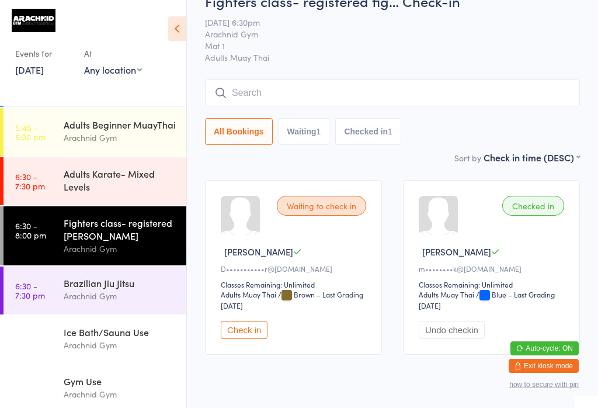
click at [139, 255] on div "Arachnid Gym" at bounding box center [120, 248] width 113 height 13
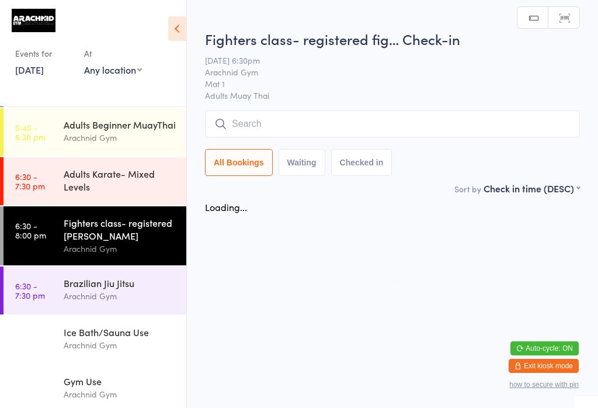
scroll to position [0, 0]
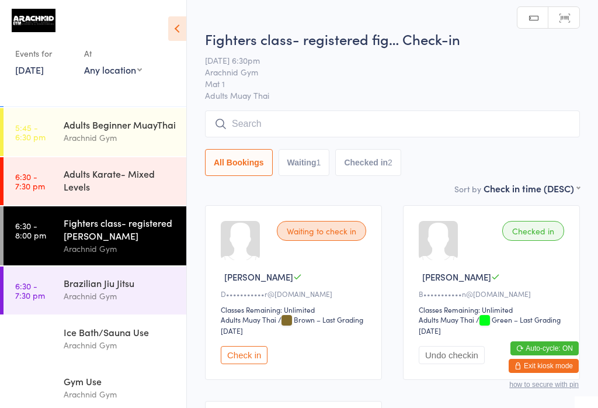
click at [288, 137] on input "search" at bounding box center [392, 123] width 375 height 27
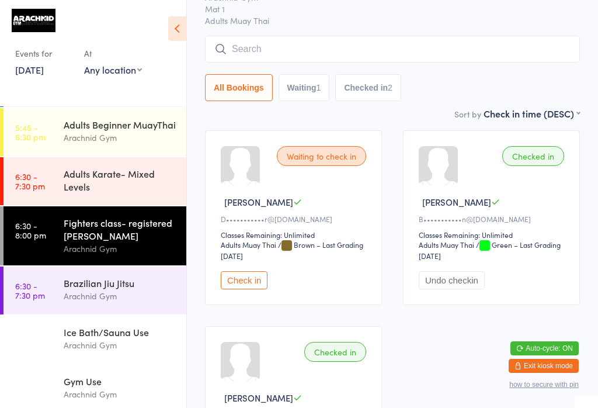
scroll to position [112, 0]
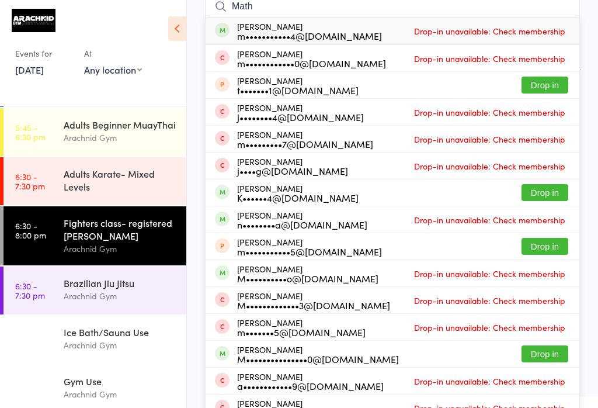
type input "Math"
click at [132, 241] on div "Fighters class- registered [PERSON_NAME]" at bounding box center [120, 229] width 113 height 26
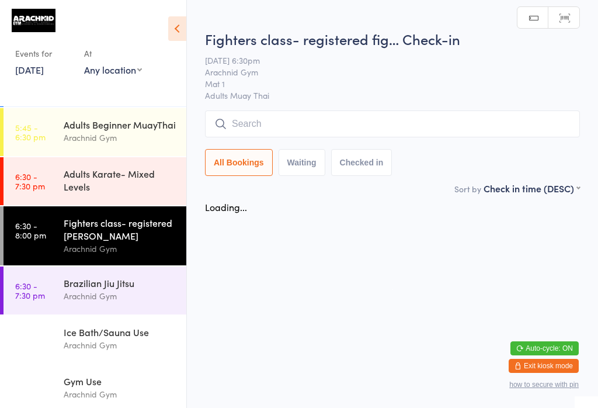
scroll to position [0, 0]
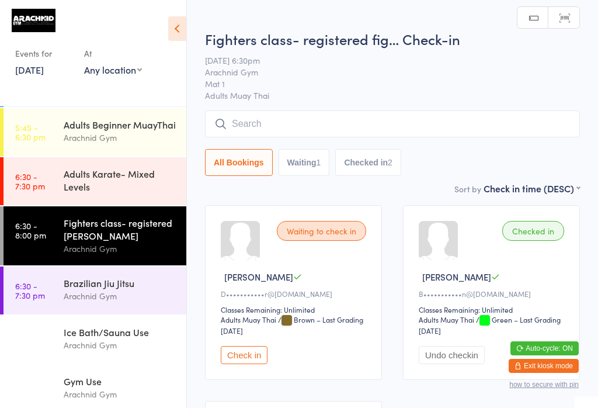
click at [313, 122] on input "search" at bounding box center [392, 123] width 375 height 27
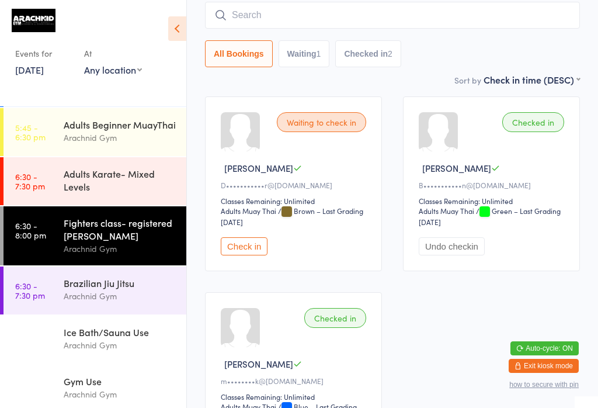
scroll to position [112, 0]
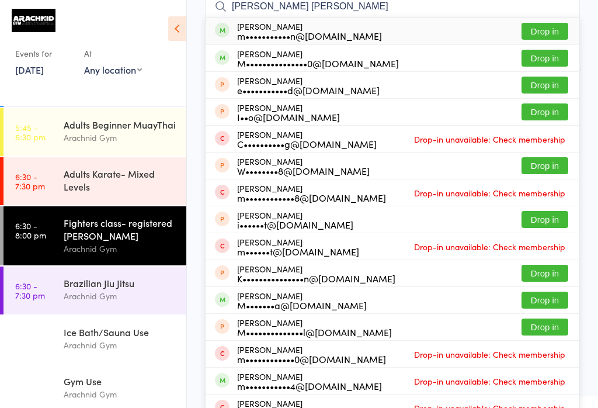
type input "Matthew bl"
click at [543, 25] on button "Drop in" at bounding box center [545, 31] width 47 height 17
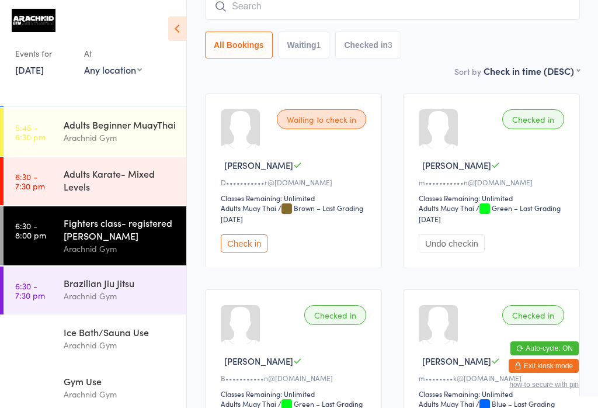
click at [82, 242] on div "Fighters class- registered [PERSON_NAME]" at bounding box center [120, 229] width 113 height 26
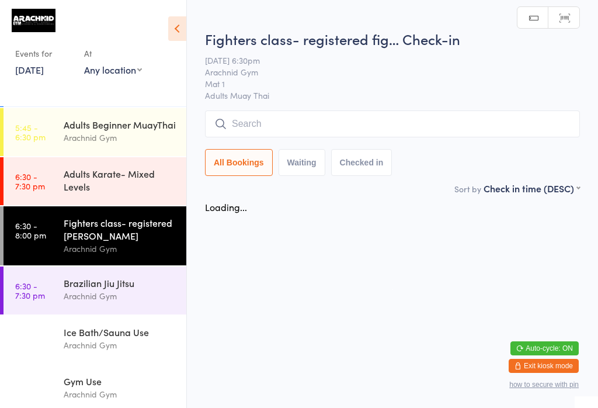
scroll to position [0, 0]
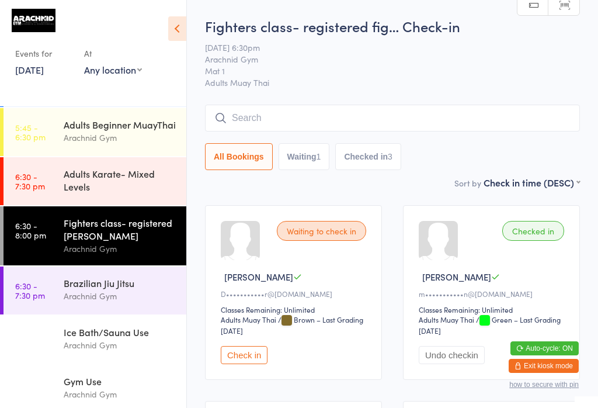
click at [558, 115] on input "search" at bounding box center [392, 118] width 375 height 27
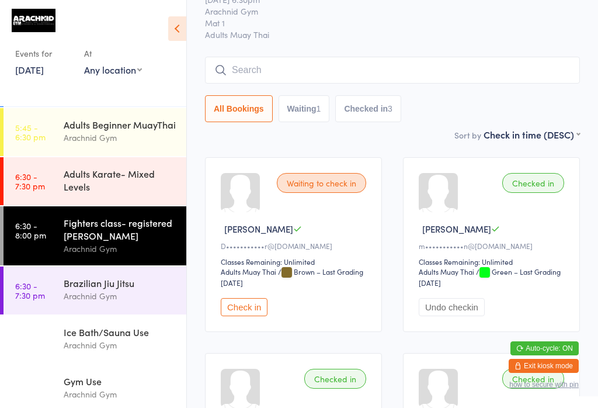
scroll to position [106, 0]
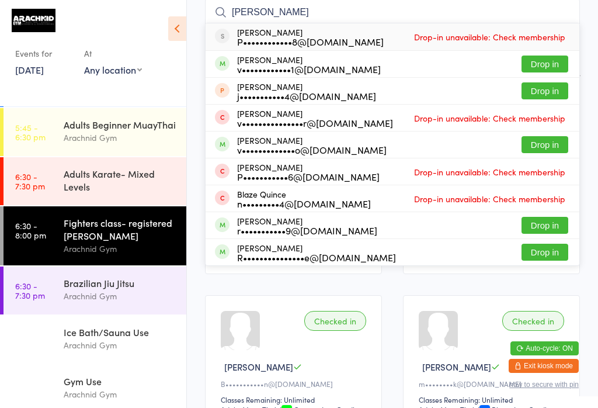
type input "Vince"
click at [549, 143] on button "Drop in" at bounding box center [545, 144] width 47 height 17
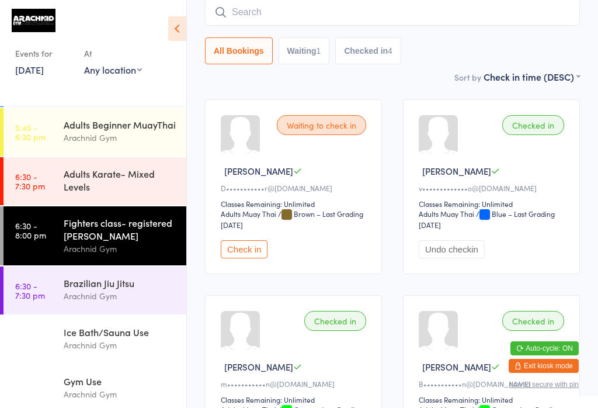
click at [115, 193] on div "Adults Karate- Mixed Levels" at bounding box center [120, 180] width 113 height 26
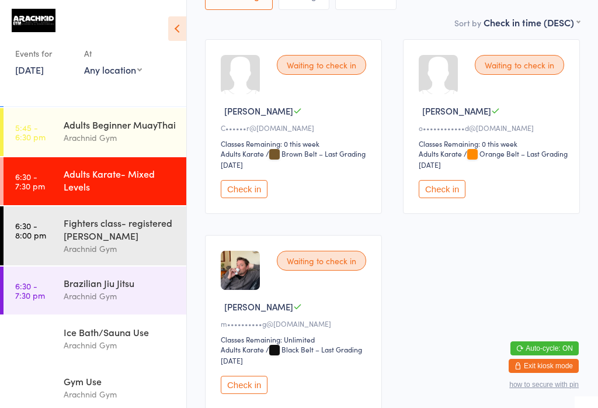
scroll to position [162, 0]
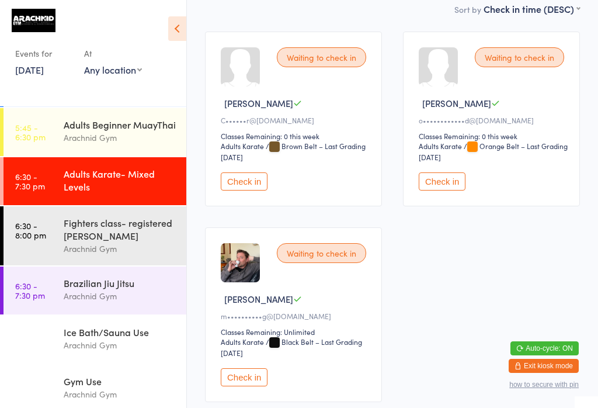
click at [243, 386] on button "Check in" at bounding box center [244, 377] width 47 height 18
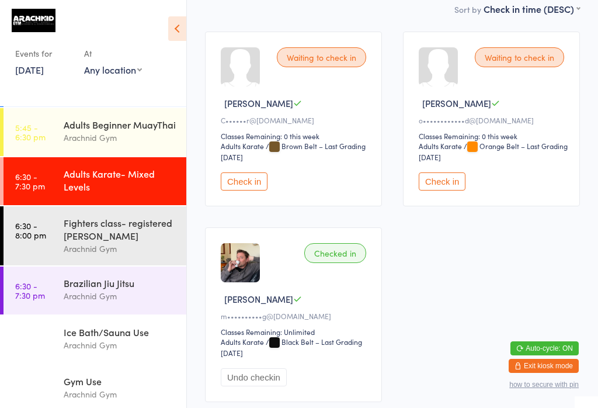
click at [106, 289] on div "Brazilian Jiu Jitsu" at bounding box center [120, 282] width 113 height 13
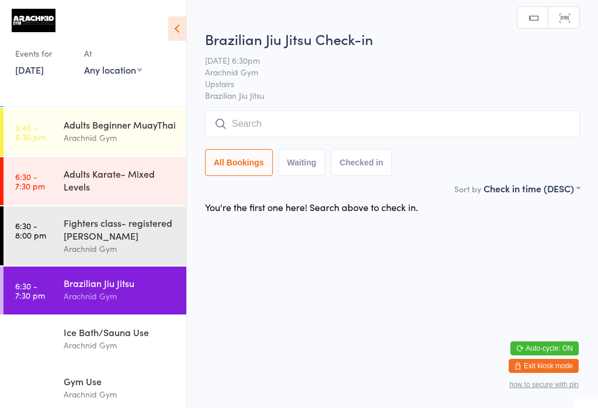
click at [389, 129] on input "search" at bounding box center [392, 123] width 375 height 27
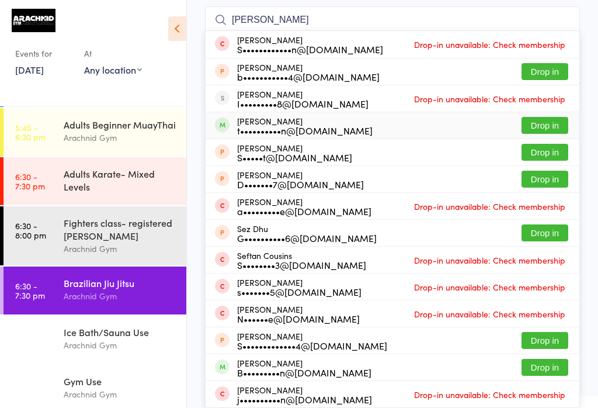
type input "Sean"
click at [551, 117] on button "Drop in" at bounding box center [545, 125] width 47 height 17
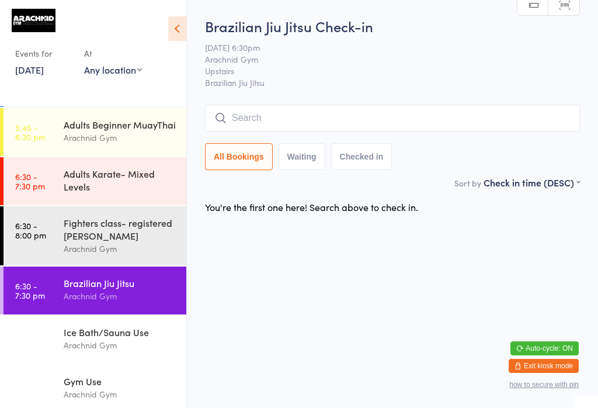
scroll to position [0, 0]
